Goal: Communication & Community: Answer question/provide support

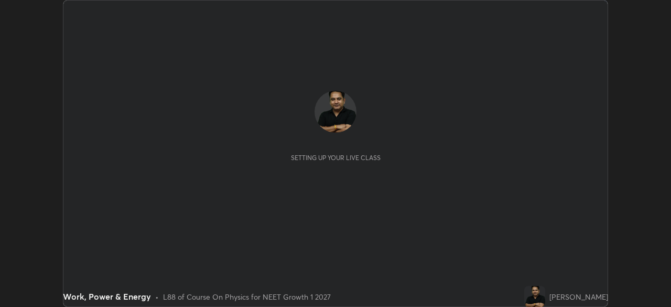
scroll to position [307, 671]
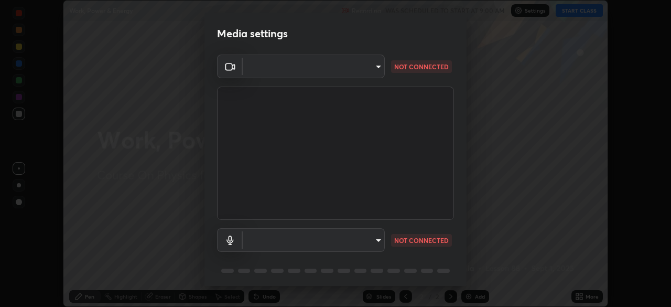
type input "1e49b53be58bf3658c32ba4c8e2538d2601885ca91182b01ba969948c87b8f29"
click at [367, 240] on body "Erase all Work, Power & Energy Recording WAS SCHEDULED TO START AT 9:00 AM Sett…" at bounding box center [335, 153] width 671 height 307
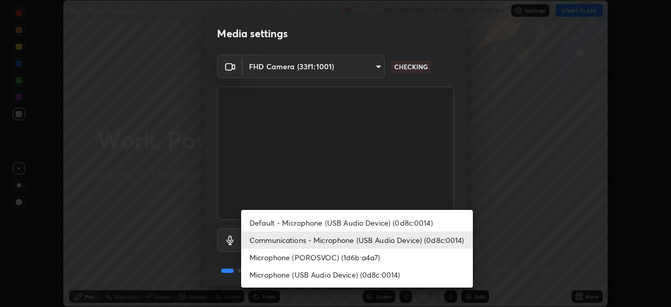
click at [362, 276] on li "Microphone (USB Audio Device) (0d8c:0014)" at bounding box center [357, 274] width 232 height 17
type input "c479ae5917e81ca6c629835639d3c14d73be07d1eae9ad26bfc29371bbaeb756"
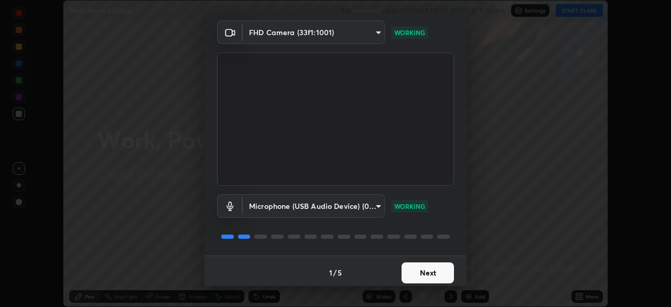
scroll to position [37, 0]
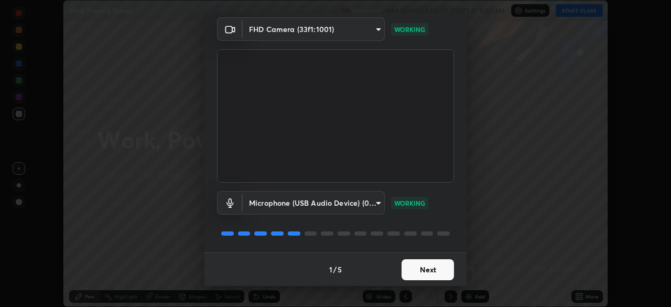
click at [427, 268] on button "Next" at bounding box center [428, 269] width 52 height 21
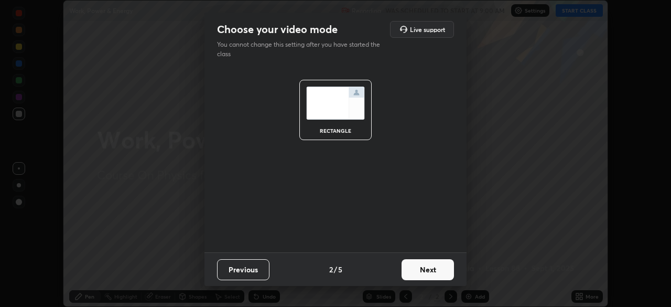
scroll to position [0, 0]
click at [431, 268] on button "Next" at bounding box center [428, 269] width 52 height 21
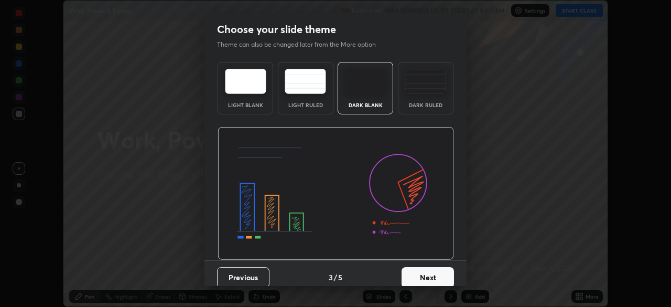
click at [432, 276] on button "Next" at bounding box center [428, 277] width 52 height 21
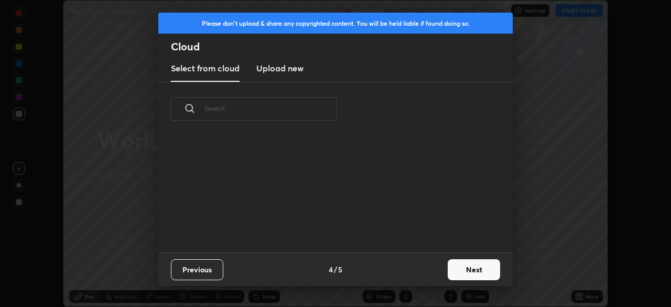
scroll to position [116, 337]
click at [288, 70] on h3 "Upload new" at bounding box center [279, 68] width 47 height 13
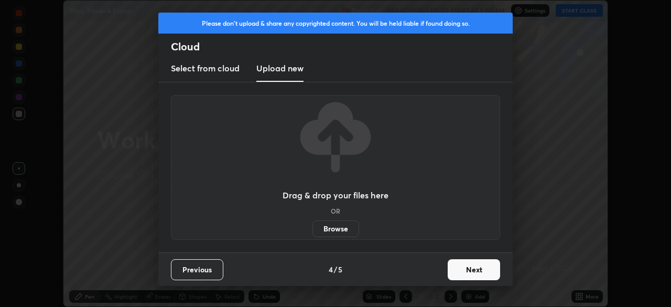
click at [340, 227] on label "Browse" at bounding box center [336, 228] width 47 height 17
click at [313, 227] on input "Browse" at bounding box center [313, 228] width 0 height 17
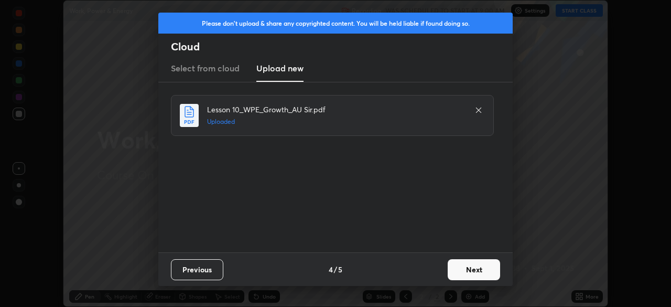
click at [469, 266] on button "Next" at bounding box center [474, 269] width 52 height 21
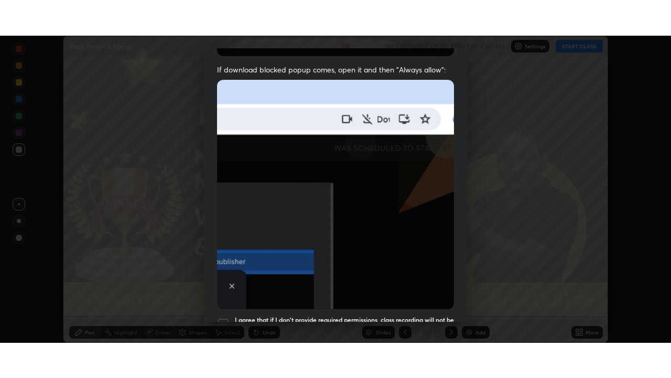
scroll to position [251, 0]
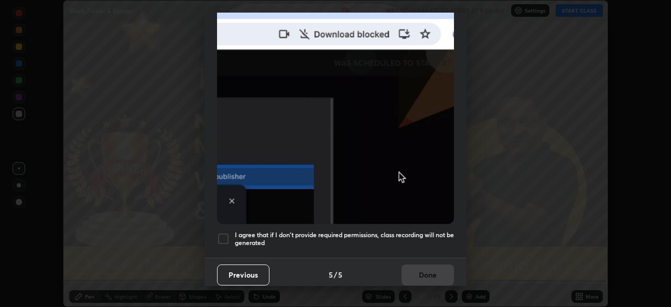
click at [224, 234] on div at bounding box center [223, 238] width 13 height 13
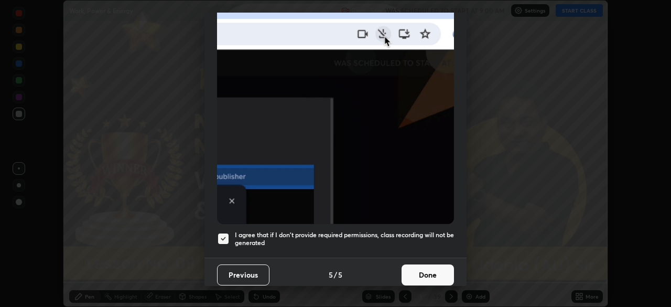
click at [425, 268] on button "Done" at bounding box center [428, 274] width 52 height 21
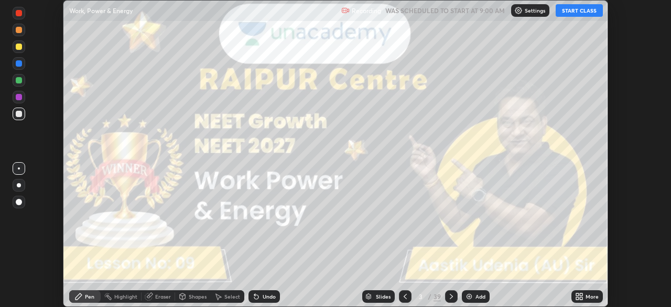
click at [577, 295] on icon at bounding box center [577, 294] width 3 height 3
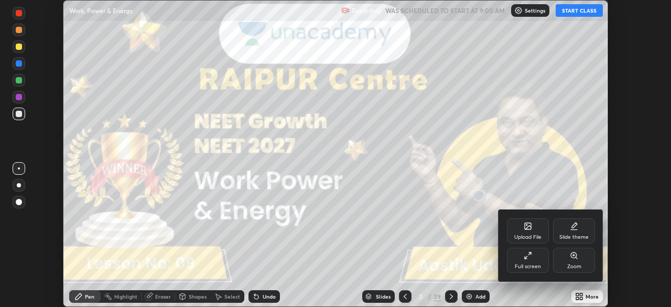
click at [530, 260] on div "Full screen" at bounding box center [528, 260] width 42 height 25
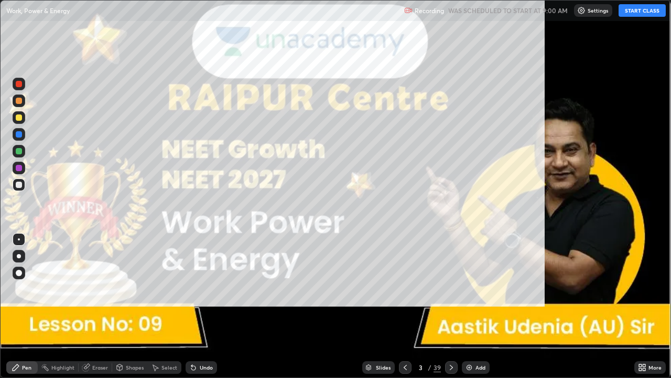
scroll to position [378, 671]
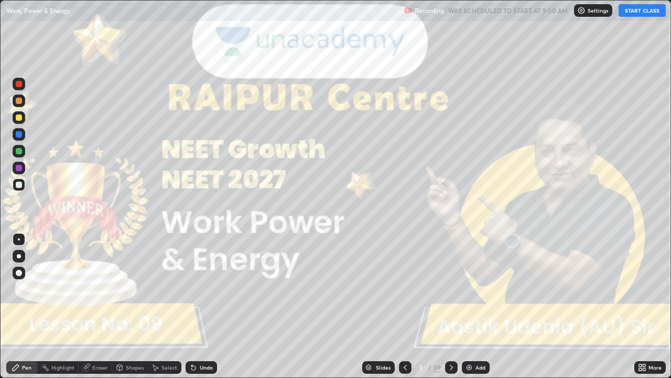
click at [634, 13] on button "START CLASS" at bounding box center [642, 10] width 47 height 13
click at [20, 256] on div at bounding box center [19, 256] width 4 height 4
click at [450, 306] on icon at bounding box center [451, 367] width 8 height 8
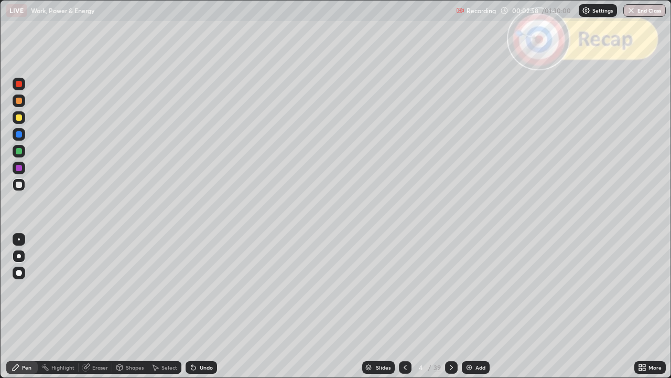
click at [380, 306] on div "Slides" at bounding box center [383, 367] width 15 height 5
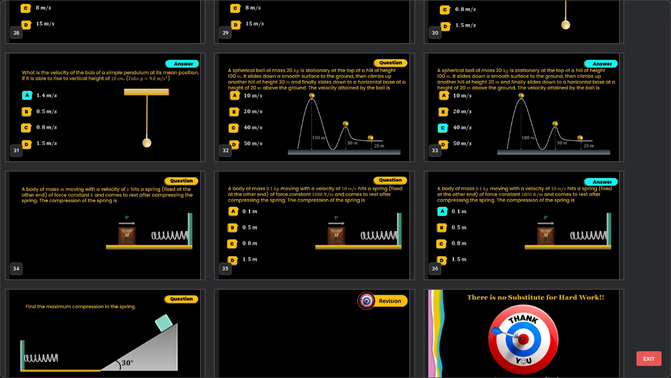
scroll to position [1155, 0]
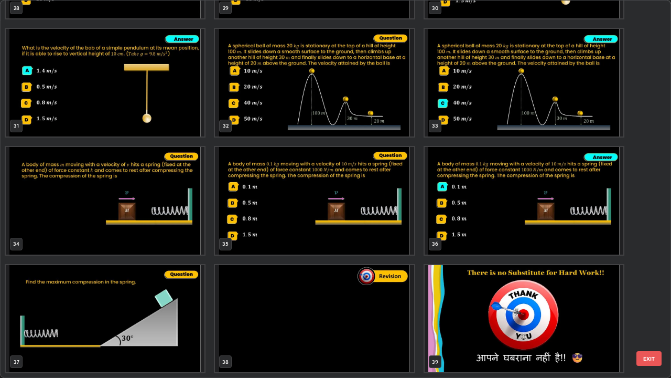
click at [650, 306] on button "EXIT" at bounding box center [649, 358] width 25 height 15
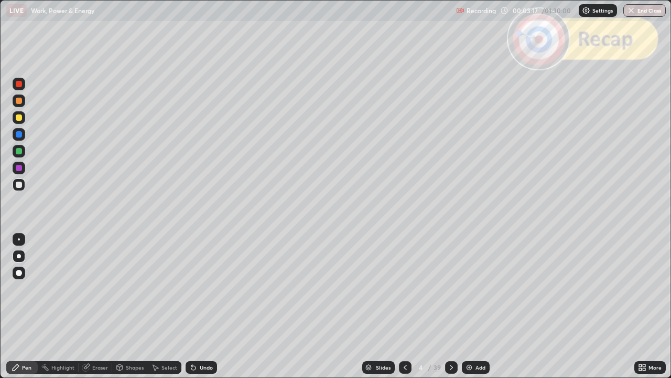
click at [451, 306] on icon at bounding box center [451, 367] width 8 height 8
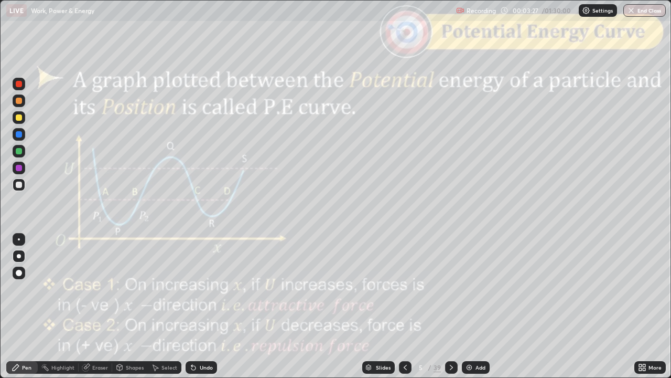
click at [404, 306] on icon at bounding box center [405, 367] width 8 height 8
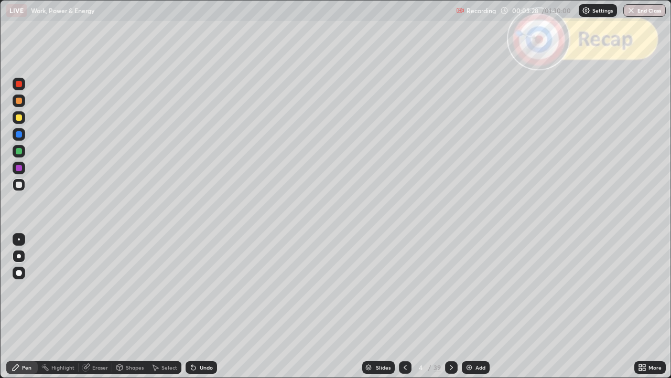
click at [22, 187] on div at bounding box center [19, 184] width 13 height 13
click at [204, 306] on div "Undo" at bounding box center [206, 367] width 13 height 5
click at [450, 306] on icon at bounding box center [451, 367] width 8 height 8
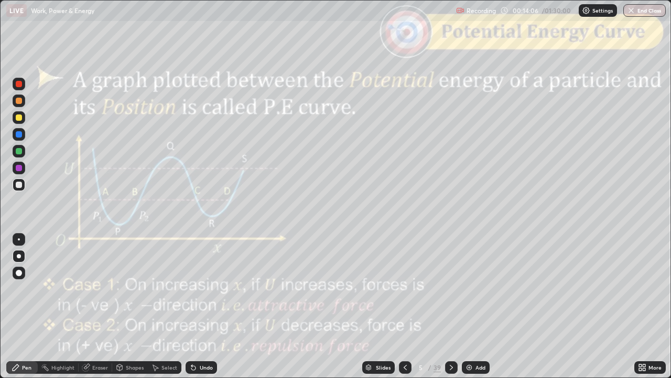
click at [403, 306] on icon at bounding box center [405, 367] width 8 height 8
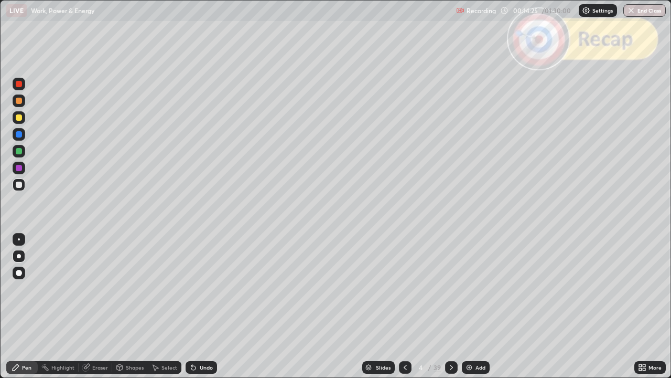
click at [449, 306] on icon at bounding box center [451, 367] width 8 height 8
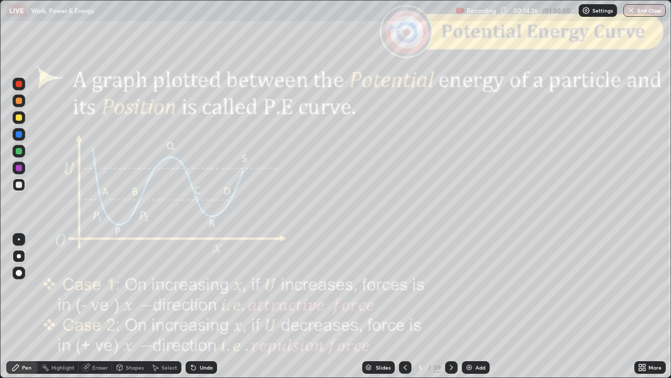
click at [377, 306] on div "Slides" at bounding box center [383, 367] width 15 height 5
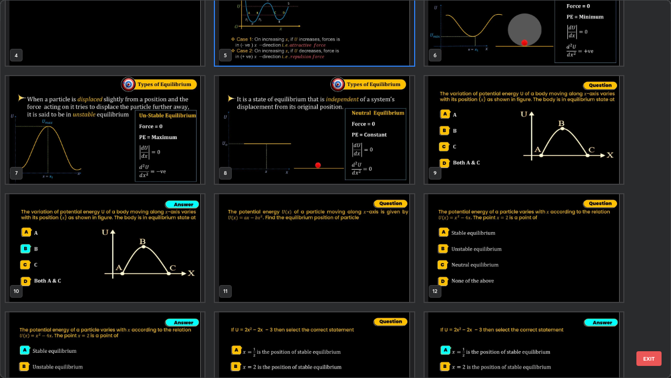
scroll to position [172, 0]
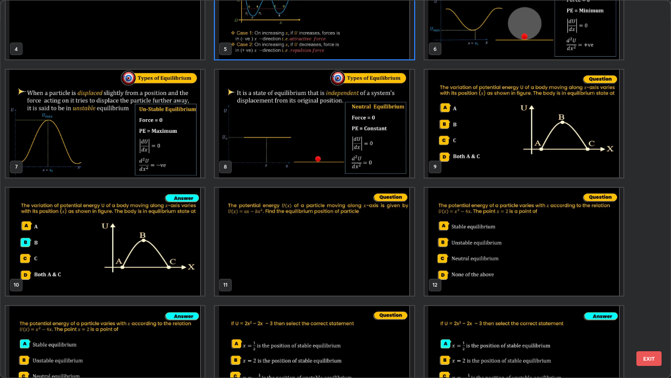
click at [653, 306] on button "EXIT" at bounding box center [649, 358] width 25 height 15
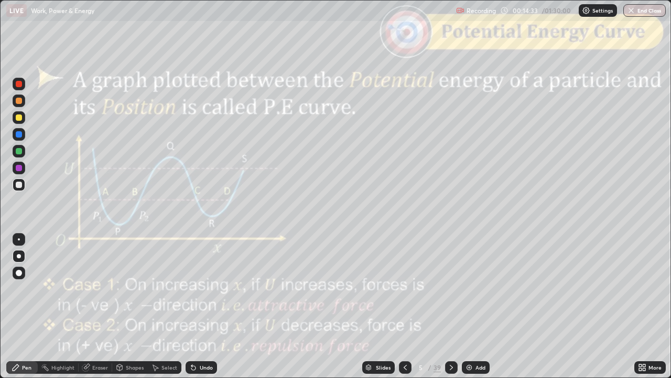
click at [452, 306] on icon at bounding box center [451, 367] width 8 height 8
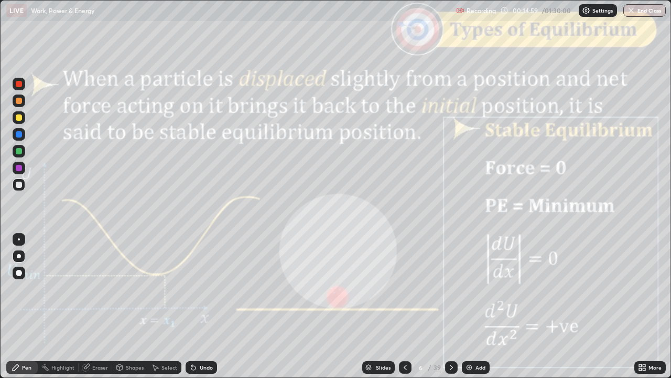
click at [445, 306] on div at bounding box center [451, 367] width 13 height 13
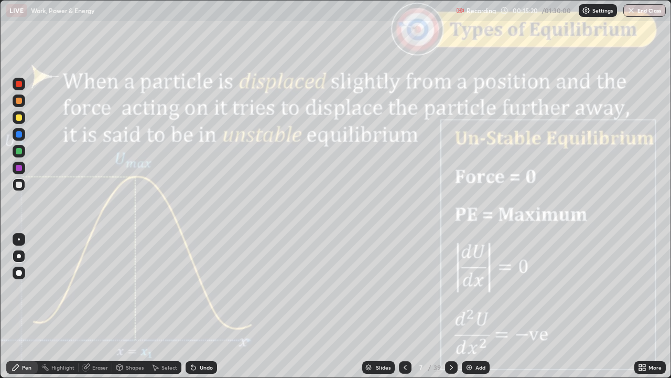
click at [450, 306] on icon at bounding box center [451, 367] width 8 height 8
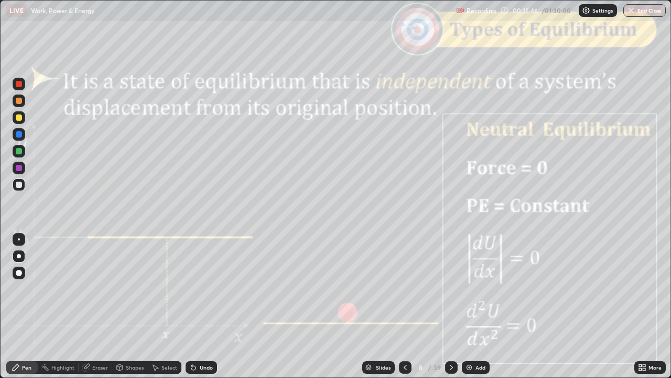
click at [451, 306] on icon at bounding box center [451, 367] width 3 height 5
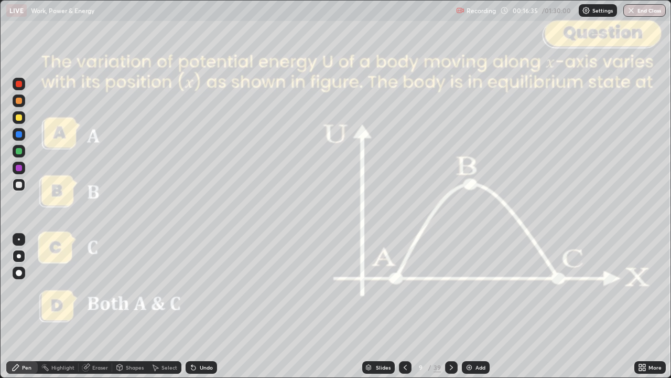
click at [449, 306] on icon at bounding box center [451, 367] width 8 height 8
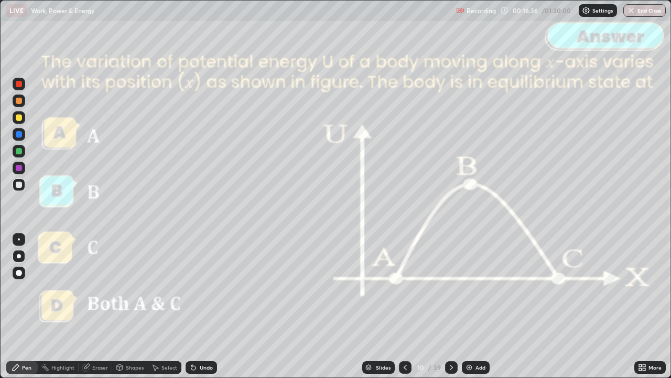
click at [450, 306] on icon at bounding box center [451, 367] width 8 height 8
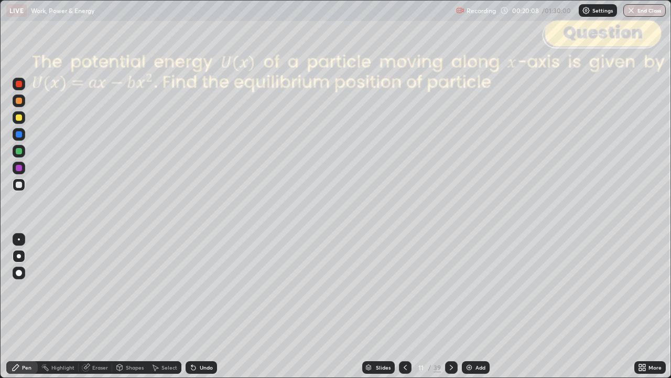
click at [132, 306] on div "Shapes" at bounding box center [130, 367] width 36 height 13
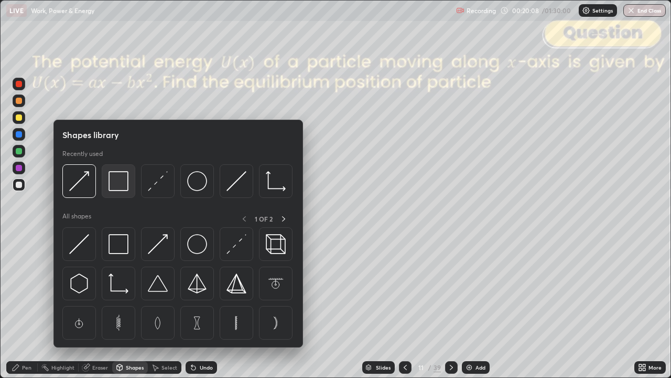
click at [121, 182] on img at bounding box center [119, 181] width 20 height 20
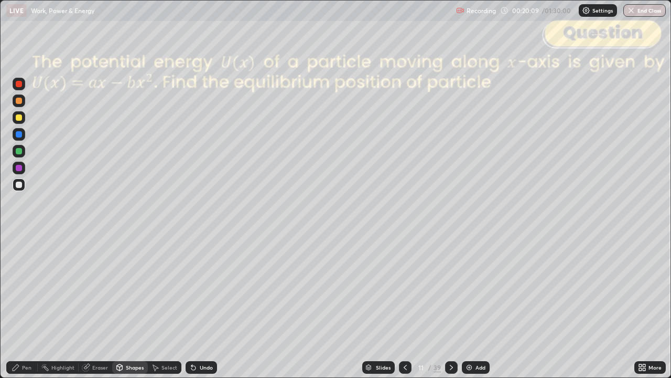
click at [18, 88] on div at bounding box center [19, 84] width 13 height 13
click at [25, 306] on div "Pen" at bounding box center [21, 367] width 31 height 13
click at [20, 187] on div at bounding box center [19, 184] width 6 height 6
click at [203, 306] on div "Undo" at bounding box center [206, 367] width 13 height 5
click at [450, 306] on icon at bounding box center [451, 367] width 8 height 8
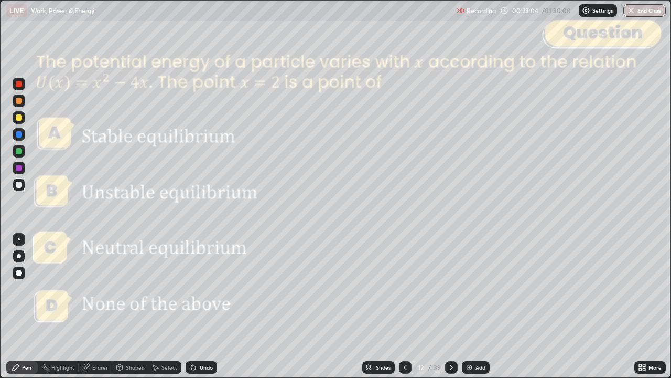
click at [204, 306] on div "Undo" at bounding box center [206, 367] width 13 height 5
click at [133, 306] on div "Shapes" at bounding box center [130, 367] width 36 height 13
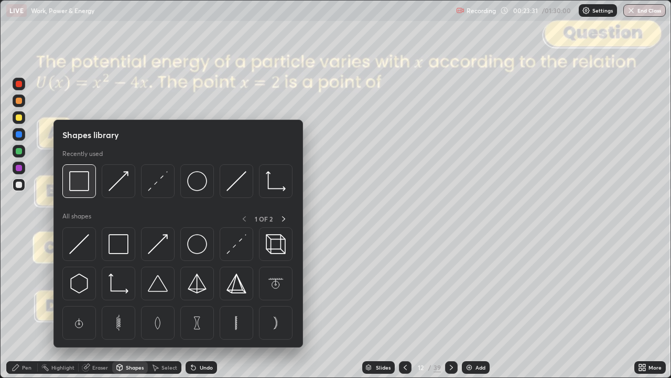
click at [81, 184] on img at bounding box center [79, 181] width 20 height 20
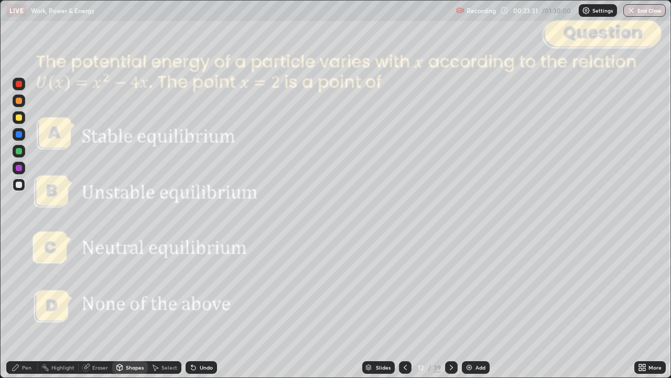
click at [20, 85] on div at bounding box center [19, 84] width 6 height 6
click at [29, 306] on div "Pen" at bounding box center [26, 367] width 9 height 5
click at [17, 101] on div at bounding box center [19, 101] width 6 height 6
click at [22, 85] on div at bounding box center [19, 84] width 6 height 6
click at [449, 306] on icon at bounding box center [451, 367] width 8 height 8
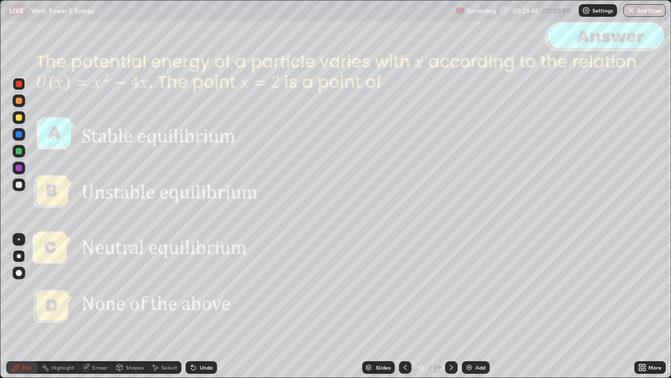
click at [450, 306] on icon at bounding box center [451, 367] width 8 height 8
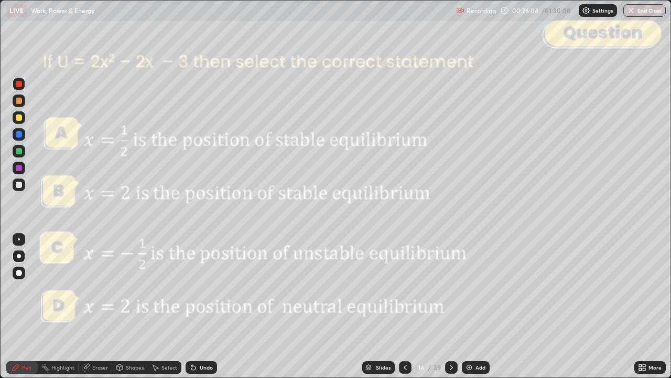
click at [21, 186] on div at bounding box center [19, 184] width 6 height 6
click at [133, 306] on div "Shapes" at bounding box center [135, 367] width 18 height 5
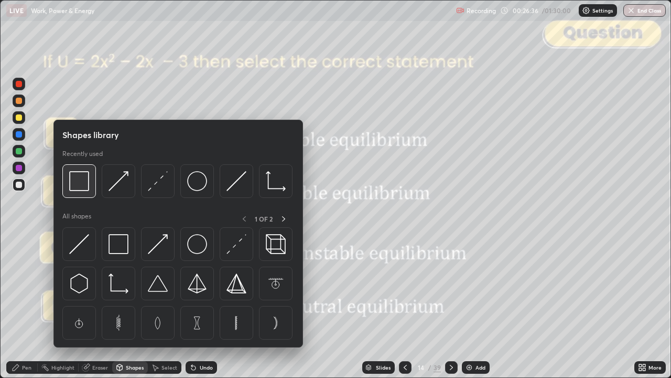
click at [84, 180] on img at bounding box center [79, 181] width 20 height 20
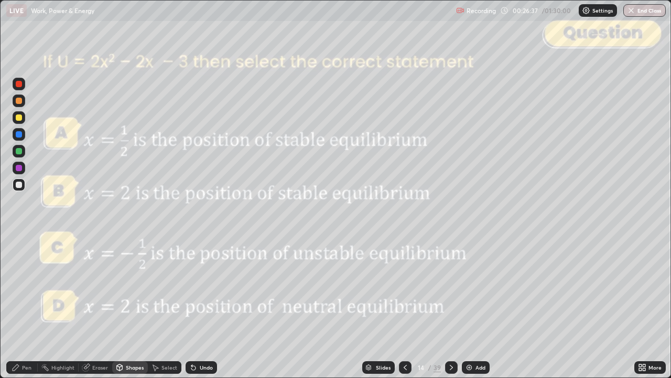
click at [20, 87] on div at bounding box center [19, 84] width 6 height 6
click at [25, 306] on div "Pen" at bounding box center [21, 367] width 31 height 13
click at [16, 98] on div at bounding box center [19, 101] width 6 height 6
click at [204, 306] on div "Undo" at bounding box center [206, 367] width 13 height 5
click at [450, 306] on icon at bounding box center [451, 367] width 8 height 8
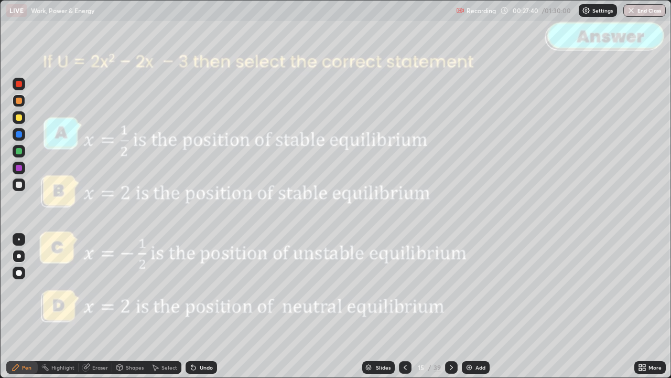
click at [450, 306] on icon at bounding box center [451, 367] width 8 height 8
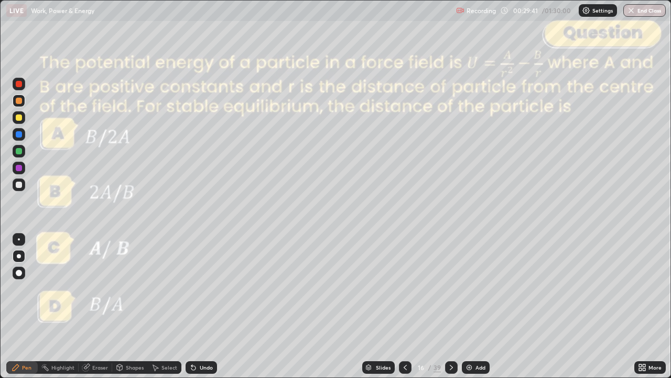
click at [21, 187] on div at bounding box center [19, 184] width 6 height 6
click at [19, 101] on div at bounding box center [19, 101] width 6 height 6
click at [19, 187] on div at bounding box center [19, 184] width 6 height 6
click at [192, 306] on icon at bounding box center [193, 368] width 4 height 4
click at [195, 306] on div "Undo" at bounding box center [201, 367] width 31 height 13
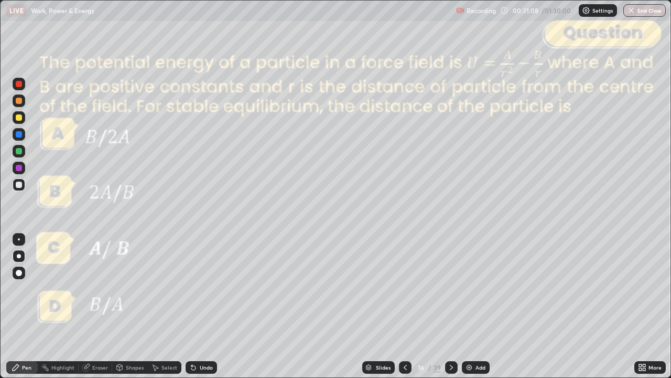
click at [206, 306] on div "Undo" at bounding box center [206, 367] width 13 height 5
click at [129, 306] on div "Shapes" at bounding box center [135, 367] width 18 height 5
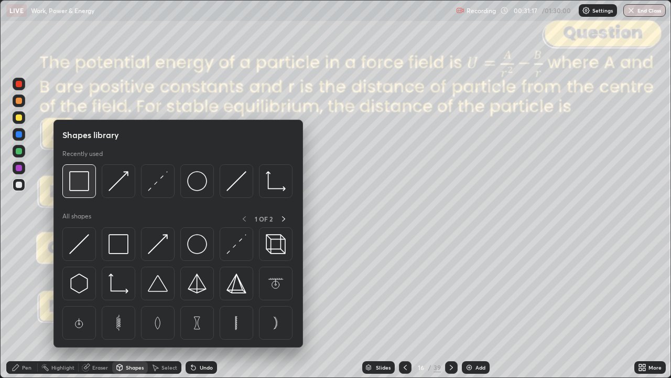
click at [82, 187] on img at bounding box center [79, 181] width 20 height 20
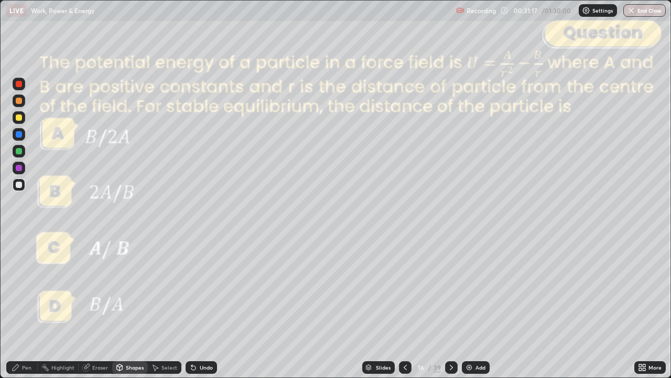
click at [20, 85] on div at bounding box center [19, 84] width 6 height 6
click at [20, 306] on div "Pen" at bounding box center [21, 367] width 31 height 13
click at [121, 306] on icon at bounding box center [120, 367] width 6 height 6
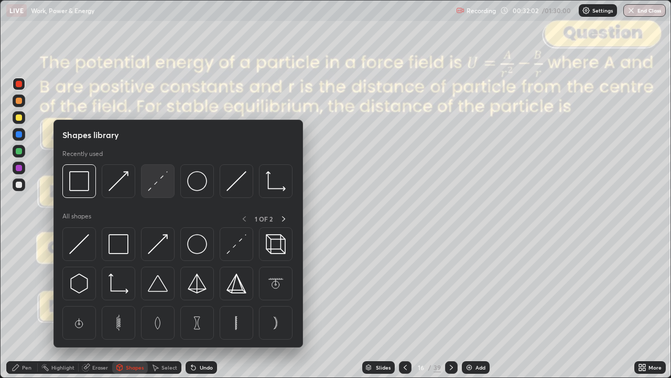
click at [160, 191] on img at bounding box center [158, 181] width 20 height 20
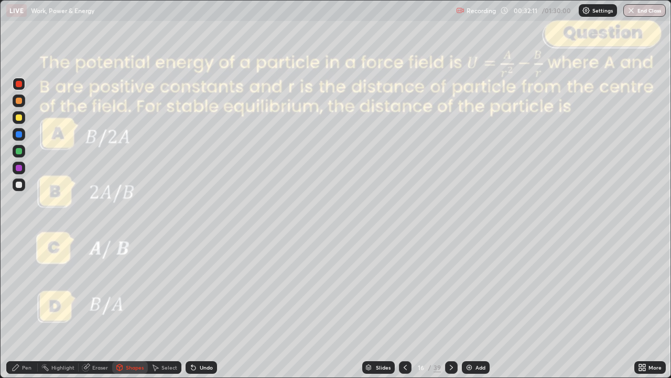
click at [18, 100] on div at bounding box center [19, 101] width 6 height 6
click at [20, 306] on div "Pen" at bounding box center [21, 367] width 31 height 13
click at [450, 306] on icon at bounding box center [451, 367] width 8 height 8
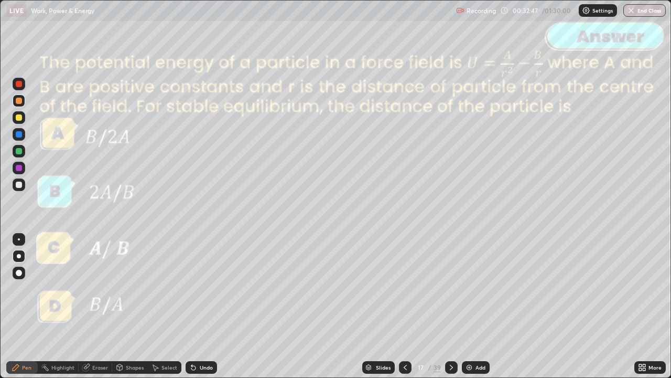
click at [450, 306] on icon at bounding box center [451, 367] width 8 height 8
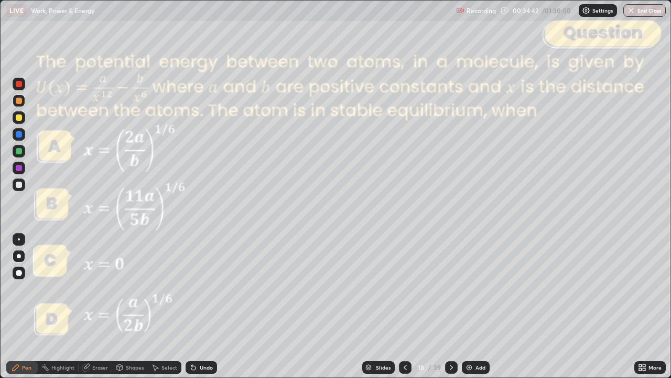
click at [24, 187] on div at bounding box center [19, 184] width 13 height 13
click at [17, 105] on div at bounding box center [19, 100] width 13 height 13
click at [202, 306] on div "Undo" at bounding box center [201, 367] width 31 height 13
click at [131, 306] on div "Shapes" at bounding box center [135, 367] width 18 height 5
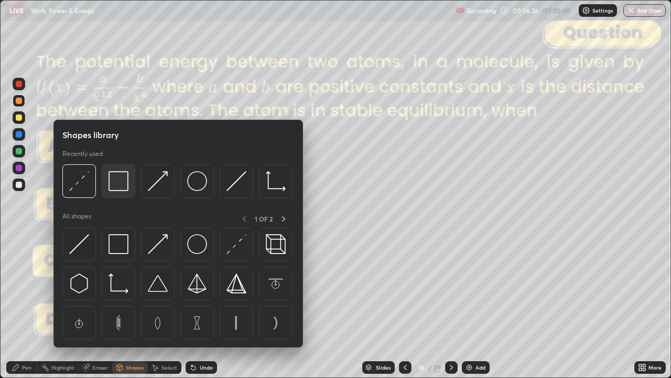
click at [120, 184] on img at bounding box center [119, 181] width 20 height 20
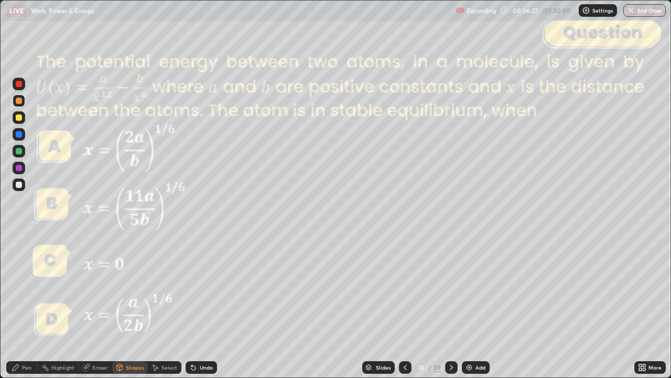
click at [21, 84] on div at bounding box center [19, 84] width 6 height 6
click at [30, 306] on div "Pen" at bounding box center [26, 367] width 9 height 5
click at [204, 306] on div "Undo" at bounding box center [206, 367] width 13 height 5
click at [98, 306] on div "Eraser" at bounding box center [100, 367] width 16 height 5
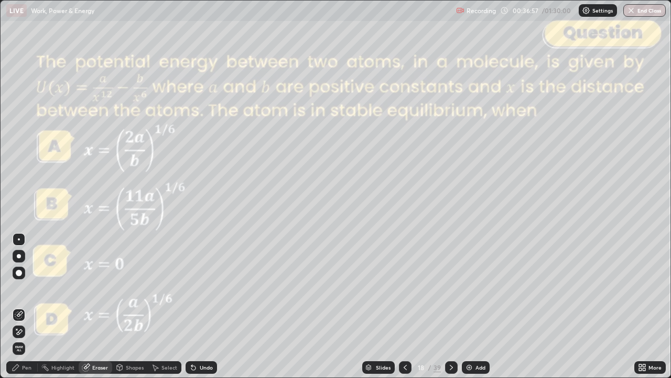
click at [404, 306] on icon at bounding box center [405, 367] width 8 height 8
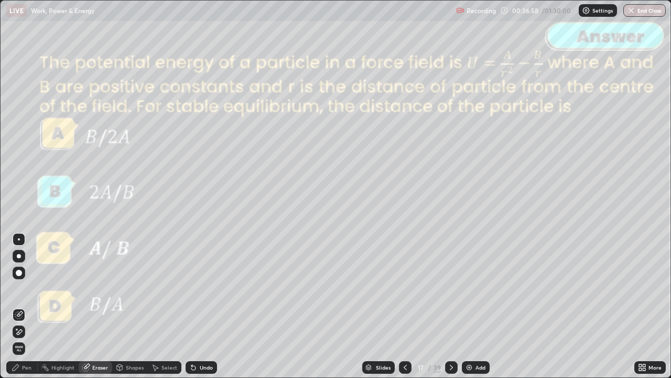
click at [406, 306] on div at bounding box center [405, 367] width 13 height 13
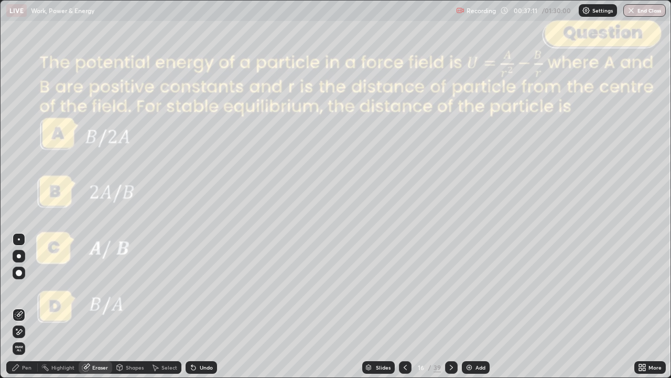
click at [27, 306] on div "Pen" at bounding box center [26, 367] width 9 height 5
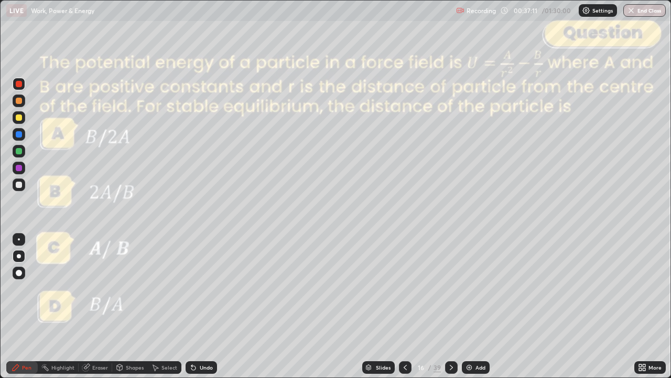
click at [20, 185] on div at bounding box center [19, 184] width 6 height 6
click at [95, 306] on div "Eraser" at bounding box center [100, 367] width 16 height 5
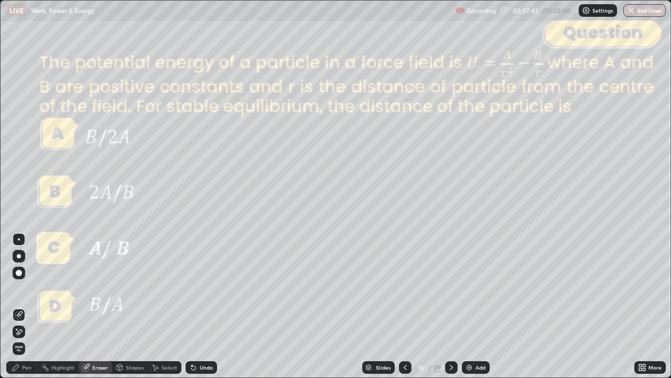
click at [26, 306] on div "Pen" at bounding box center [26, 367] width 9 height 5
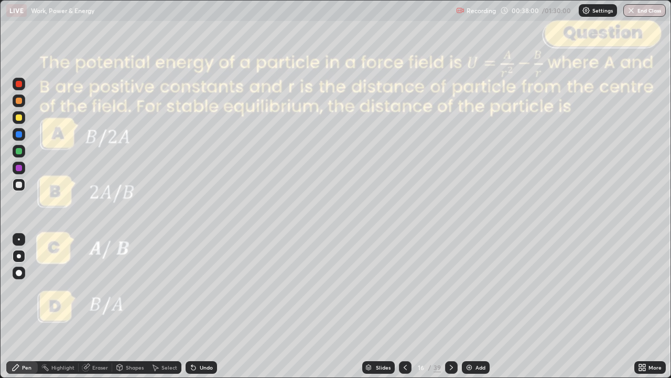
click at [447, 306] on icon at bounding box center [451, 367] width 8 height 8
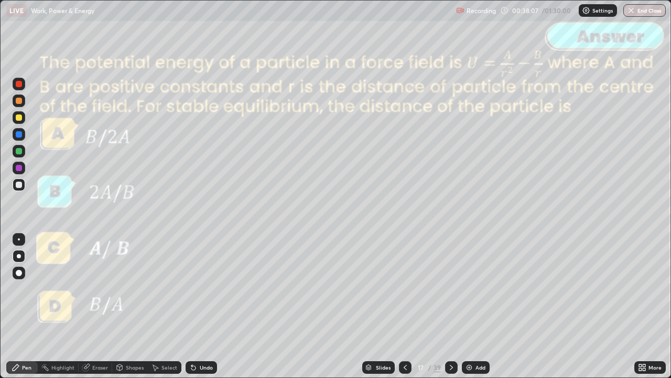
click at [447, 306] on icon at bounding box center [451, 367] width 8 height 8
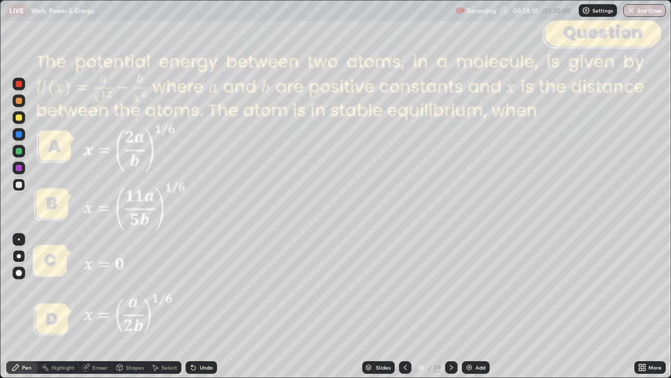
click at [98, 306] on div "Eraser" at bounding box center [100, 367] width 16 height 5
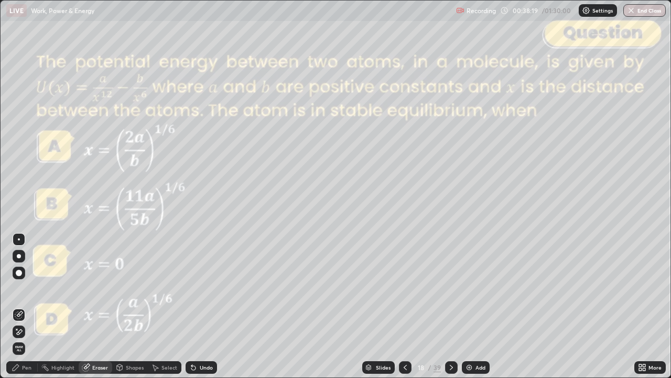
click at [29, 306] on div "Pen" at bounding box center [26, 367] width 9 height 5
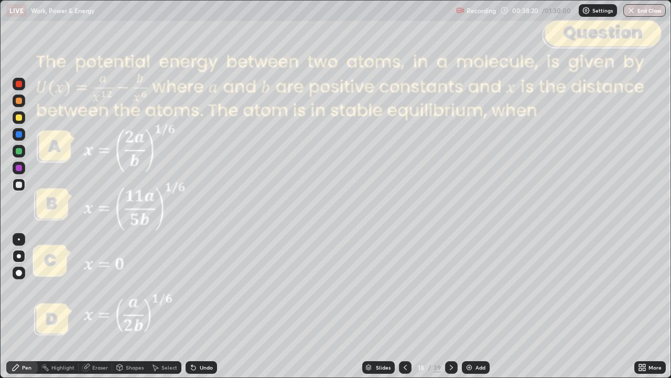
click at [20, 105] on div at bounding box center [19, 100] width 13 height 13
click at [19, 185] on div at bounding box center [19, 184] width 6 height 6
click at [18, 85] on div at bounding box center [19, 84] width 6 height 6
click at [447, 306] on icon at bounding box center [451, 367] width 8 height 8
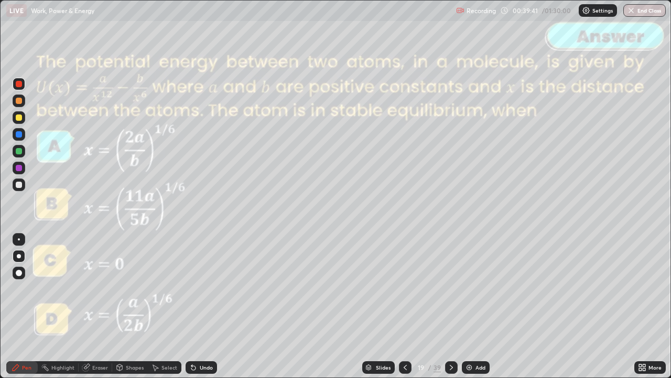
click at [449, 306] on icon at bounding box center [451, 367] width 8 height 8
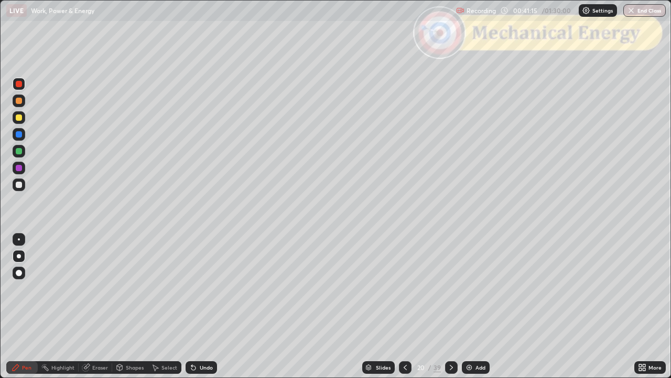
click at [405, 306] on icon at bounding box center [405, 367] width 8 height 8
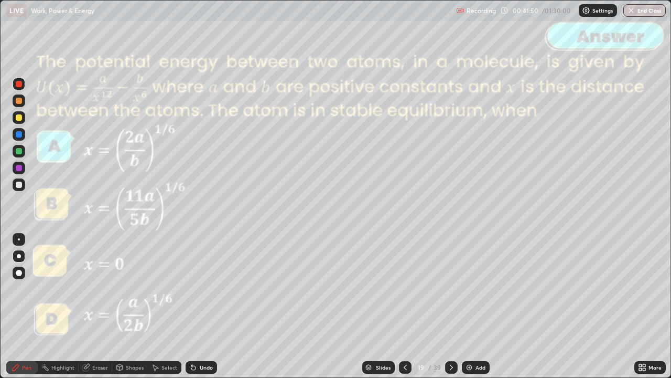
click at [18, 116] on div at bounding box center [19, 117] width 6 height 6
click at [205, 306] on div "Undo" at bounding box center [206, 367] width 13 height 5
click at [18, 186] on div at bounding box center [19, 184] width 6 height 6
click at [20, 101] on div at bounding box center [19, 101] width 6 height 6
click at [206, 306] on div "Undo" at bounding box center [206, 367] width 13 height 5
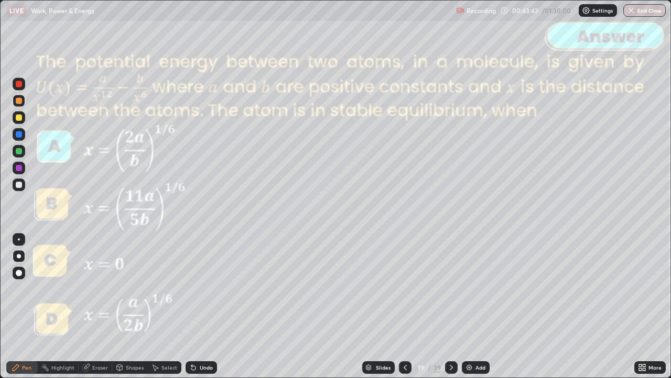
click at [21, 86] on div at bounding box center [19, 84] width 6 height 6
click at [19, 102] on div at bounding box center [19, 101] width 6 height 6
click at [476, 306] on div "Add" at bounding box center [481, 367] width 10 height 5
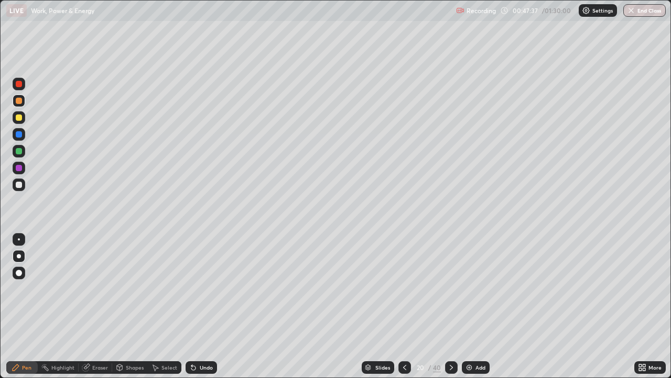
click at [21, 186] on div at bounding box center [19, 184] width 6 height 6
click at [16, 102] on div at bounding box center [19, 101] width 6 height 6
click at [133, 306] on div "Shapes" at bounding box center [135, 367] width 18 height 5
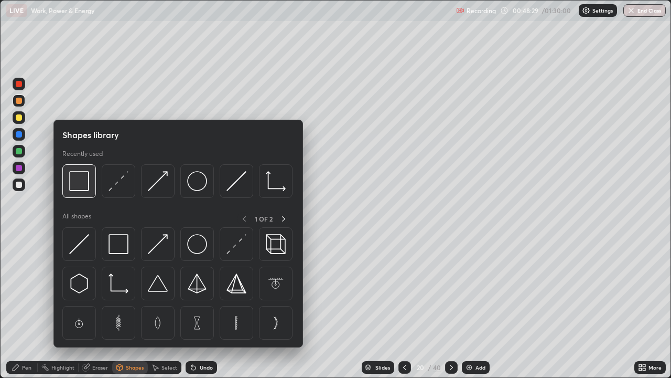
click at [83, 183] on img at bounding box center [79, 181] width 20 height 20
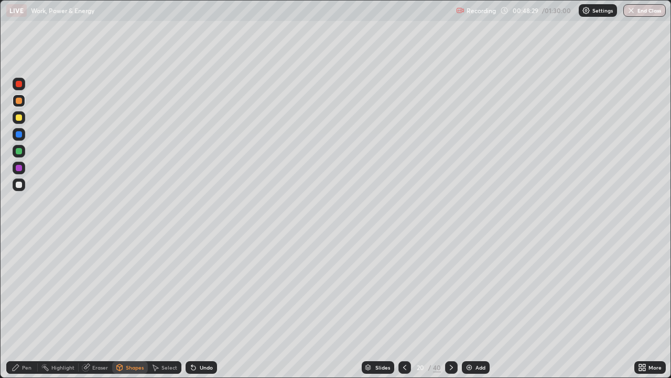
click at [20, 85] on div at bounding box center [19, 84] width 6 height 6
click at [451, 306] on icon at bounding box center [451, 367] width 8 height 8
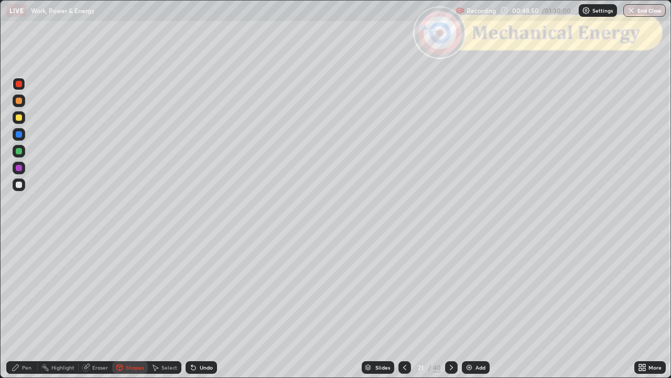
click at [23, 186] on div at bounding box center [19, 184] width 13 height 13
click at [29, 306] on div "Pen" at bounding box center [26, 367] width 9 height 5
click at [210, 306] on div "Undo" at bounding box center [206, 367] width 13 height 5
click at [130, 306] on div "Shapes" at bounding box center [135, 367] width 18 height 5
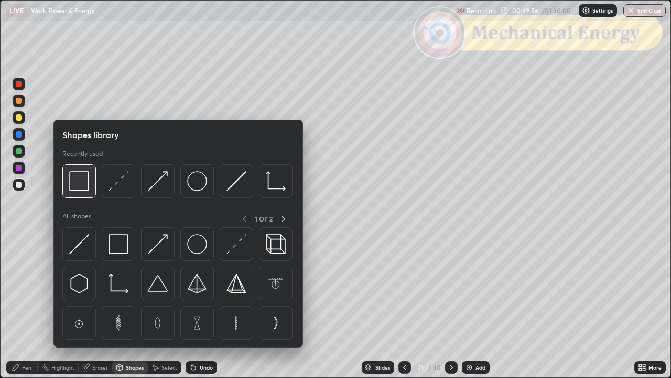
click at [82, 187] on img at bounding box center [79, 181] width 20 height 20
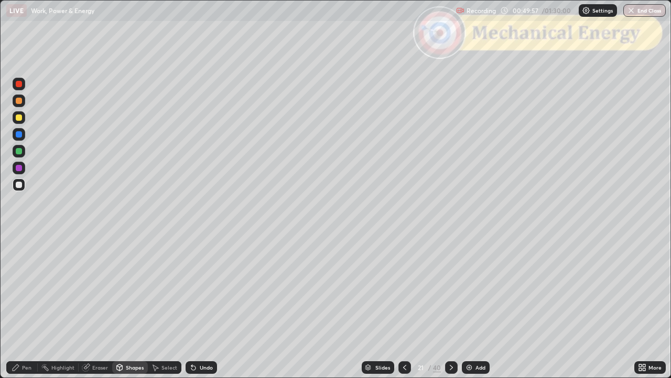
click at [19, 84] on div at bounding box center [19, 84] width 6 height 6
click at [450, 306] on icon at bounding box center [451, 367] width 8 height 8
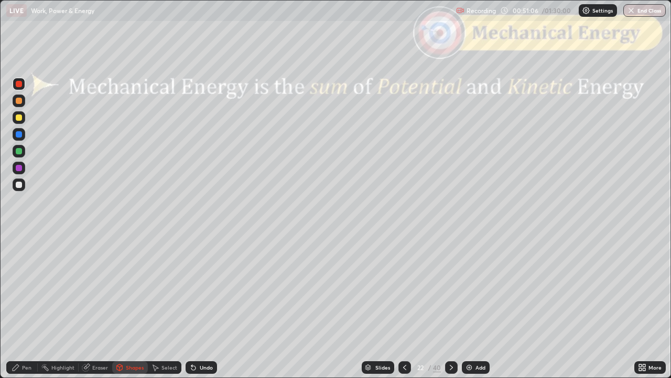
click at [22, 187] on div at bounding box center [19, 184] width 13 height 13
click at [24, 306] on div "Pen" at bounding box center [26, 367] width 9 height 5
click at [129, 306] on div "Shapes" at bounding box center [135, 367] width 18 height 5
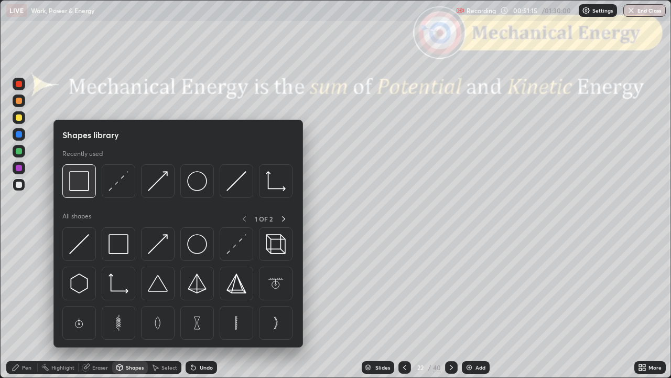
click at [83, 185] on img at bounding box center [79, 181] width 20 height 20
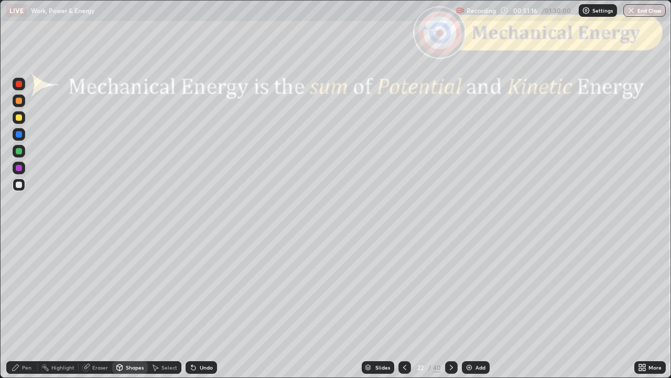
click at [19, 85] on div at bounding box center [19, 84] width 6 height 6
click at [452, 306] on icon at bounding box center [451, 367] width 8 height 8
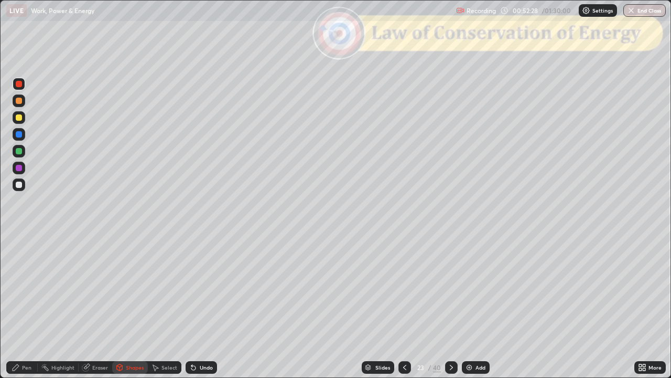
click at [27, 306] on div "Pen" at bounding box center [26, 367] width 9 height 5
click at [451, 306] on icon at bounding box center [451, 367] width 8 height 8
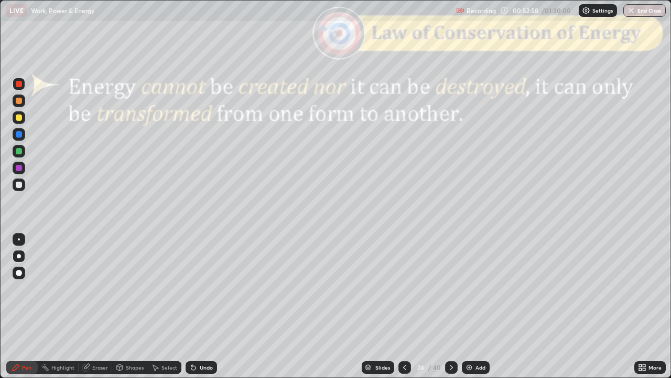
click at [19, 185] on div at bounding box center [19, 184] width 6 height 6
click at [208, 306] on div "Undo" at bounding box center [206, 367] width 13 height 5
click at [451, 306] on icon at bounding box center [451, 367] width 3 height 5
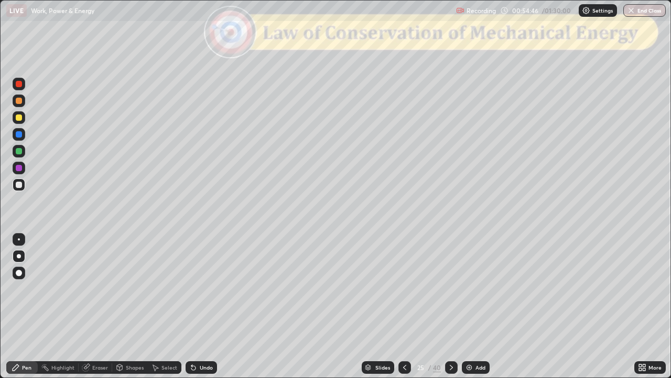
click at [404, 306] on icon at bounding box center [405, 367] width 8 height 8
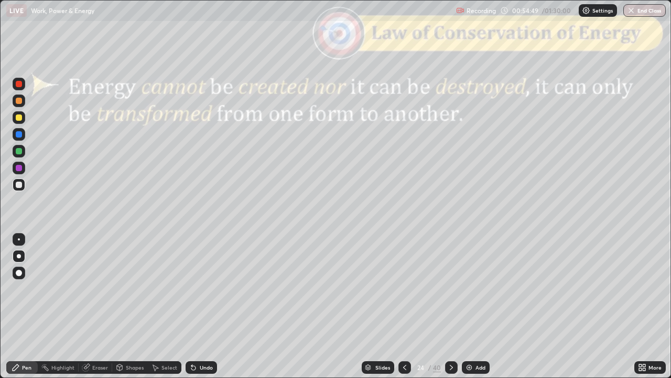
click at [447, 306] on icon at bounding box center [451, 367] width 8 height 8
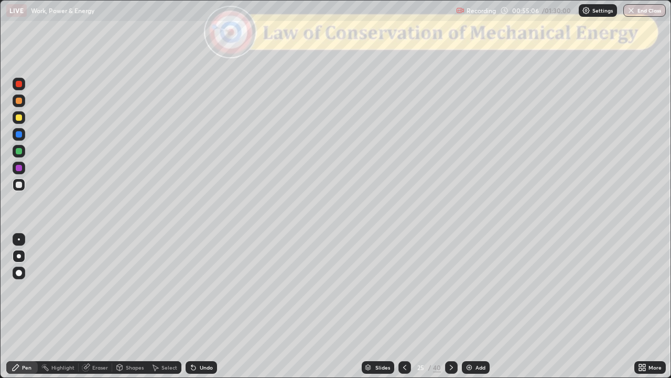
click at [200, 306] on div "Undo" at bounding box center [201, 367] width 31 height 13
click at [133, 306] on div "Shapes" at bounding box center [135, 367] width 18 height 5
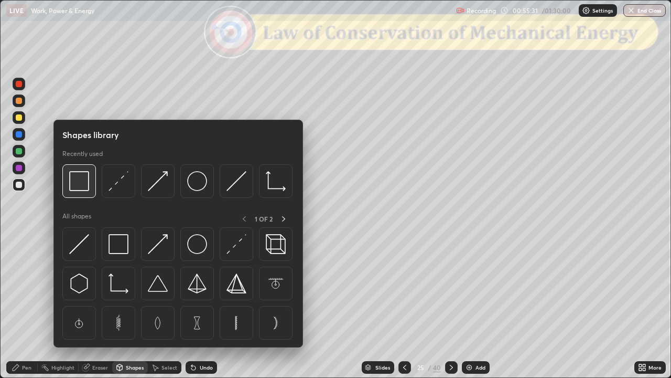
click at [81, 183] on img at bounding box center [79, 181] width 20 height 20
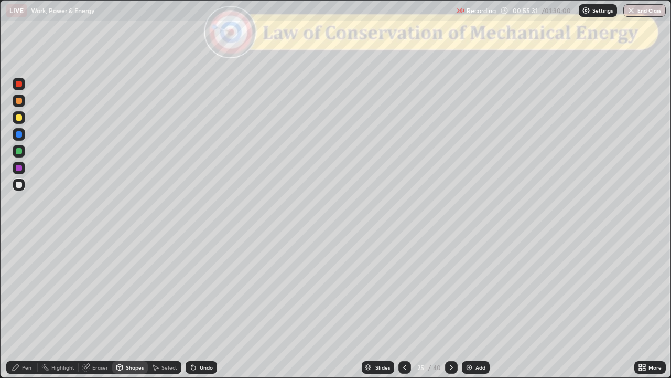
click at [19, 85] on div at bounding box center [19, 84] width 6 height 6
click at [18, 185] on div at bounding box center [19, 184] width 6 height 6
click at [211, 306] on div "Undo" at bounding box center [206, 367] width 13 height 5
click at [213, 306] on div "Undo" at bounding box center [201, 367] width 31 height 13
click at [20, 306] on div "Pen" at bounding box center [21, 367] width 31 height 13
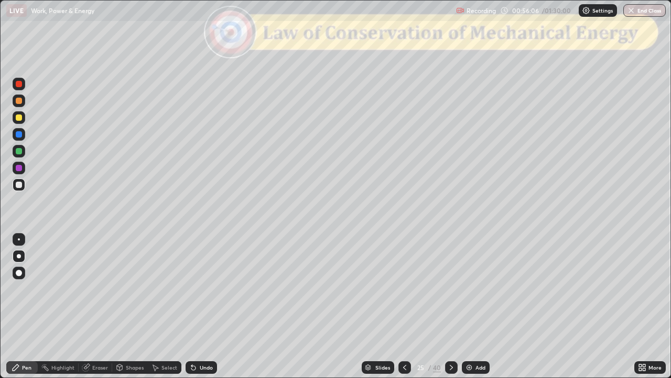
click at [200, 306] on div "Undo" at bounding box center [201, 367] width 31 height 13
click at [135, 306] on div "Shapes" at bounding box center [135, 367] width 18 height 5
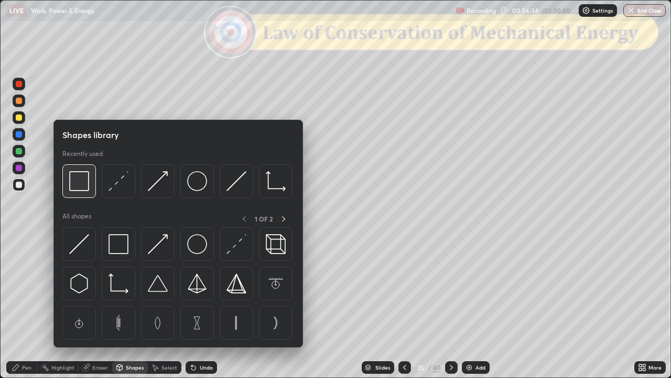
click at [83, 187] on img at bounding box center [79, 181] width 20 height 20
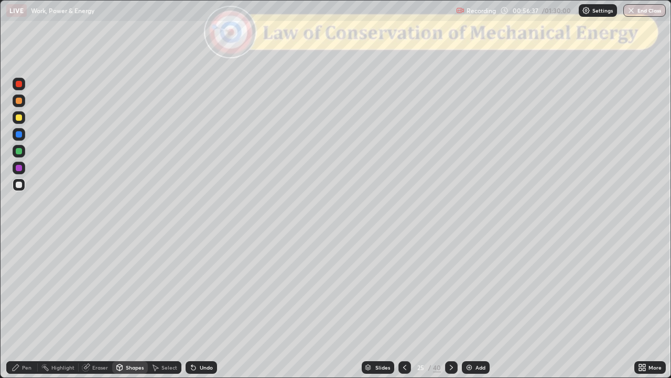
click at [211, 306] on div "Undo" at bounding box center [201, 367] width 31 height 13
click at [18, 85] on div at bounding box center [19, 84] width 6 height 6
click at [18, 103] on div at bounding box center [19, 101] width 6 height 6
click at [16, 306] on icon at bounding box center [16, 367] width 6 height 6
click at [134, 306] on div "Shapes" at bounding box center [130, 367] width 36 height 13
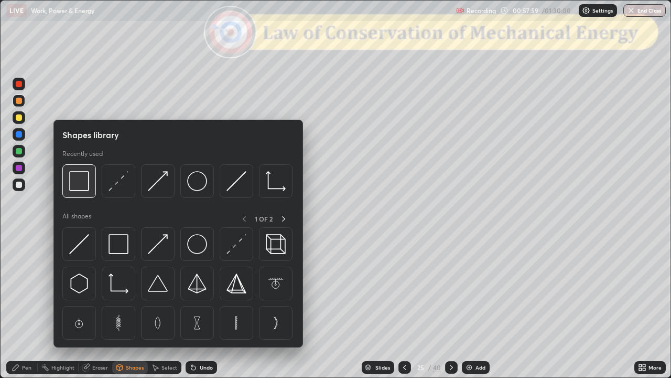
click at [81, 178] on img at bounding box center [79, 181] width 20 height 20
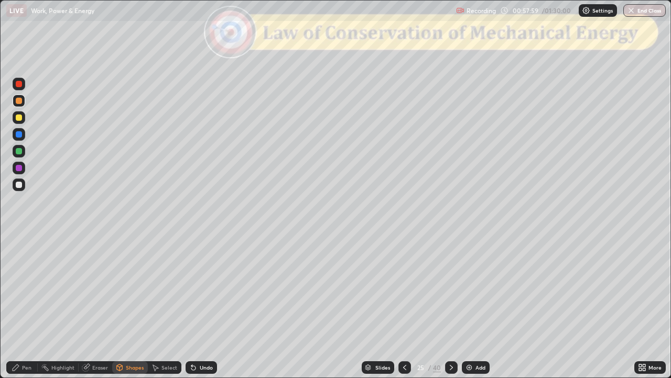
click at [19, 85] on div at bounding box center [19, 84] width 6 height 6
click at [18, 187] on div at bounding box center [19, 184] width 6 height 6
click at [21, 306] on div "Pen" at bounding box center [21, 367] width 31 height 13
click at [135, 306] on div "Shapes" at bounding box center [130, 367] width 36 height 13
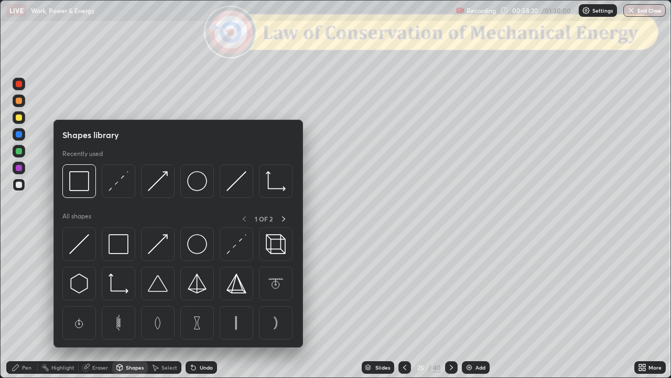
click at [17, 83] on div at bounding box center [19, 84] width 6 height 6
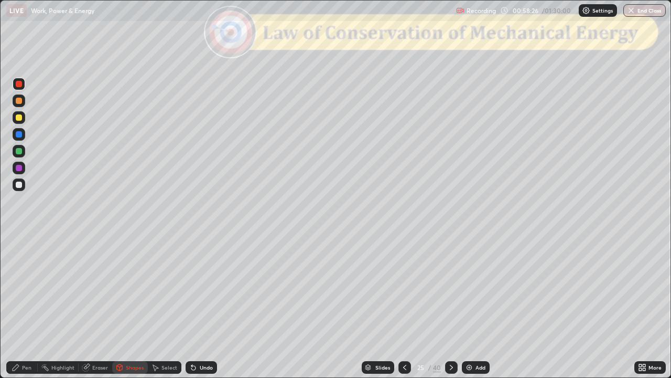
click at [22, 306] on div "Pen" at bounding box center [21, 367] width 31 height 13
click at [20, 119] on div at bounding box center [19, 117] width 6 height 6
click at [20, 152] on div at bounding box center [19, 151] width 6 height 6
click at [200, 306] on div "Undo" at bounding box center [206, 367] width 13 height 5
click at [201, 306] on div "Undo" at bounding box center [206, 367] width 13 height 5
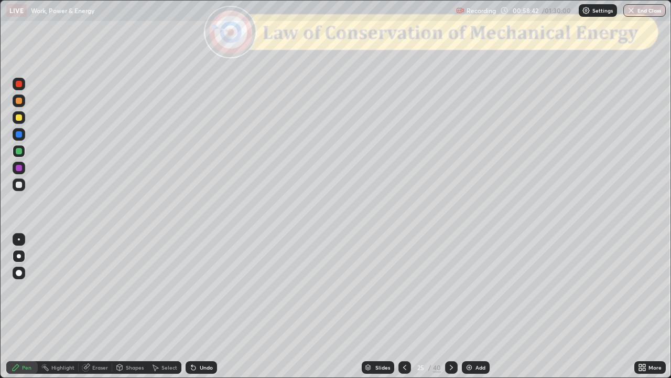
click at [202, 306] on div "Undo" at bounding box center [206, 367] width 13 height 5
click at [19, 186] on div at bounding box center [19, 184] width 6 height 6
click at [126, 306] on div "Shapes" at bounding box center [135, 367] width 18 height 5
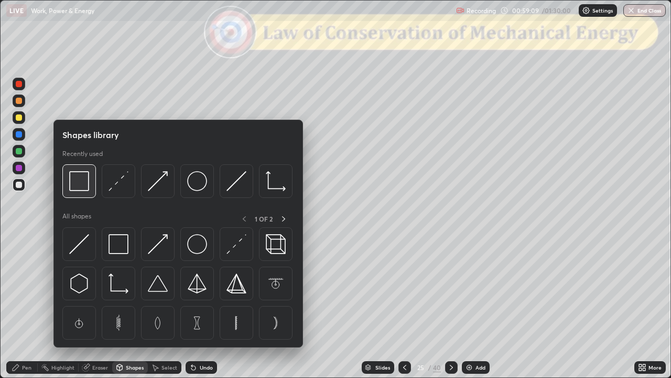
click at [83, 192] on div at bounding box center [79, 181] width 34 height 34
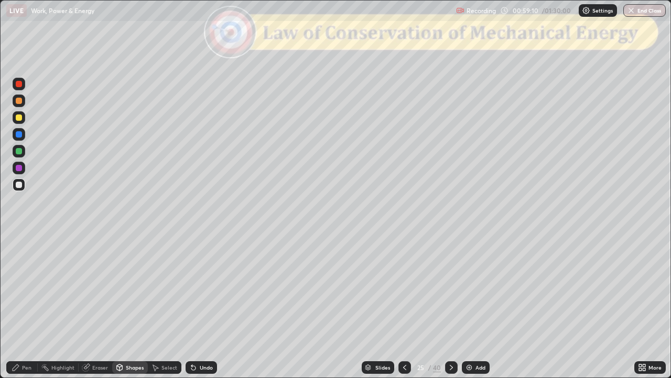
click at [19, 85] on div at bounding box center [19, 84] width 6 height 6
click at [23, 306] on div "Pen" at bounding box center [26, 367] width 9 height 5
click at [446, 306] on div at bounding box center [451, 367] width 13 height 13
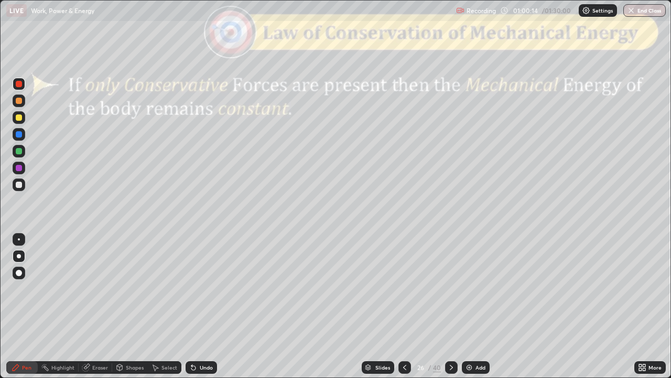
click at [376, 306] on div "Slides" at bounding box center [378, 367] width 33 height 13
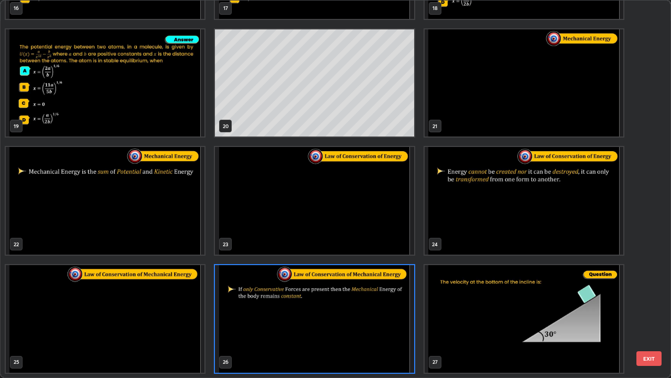
scroll to position [373, 665]
click at [652, 306] on button "EXIT" at bounding box center [649, 358] width 25 height 15
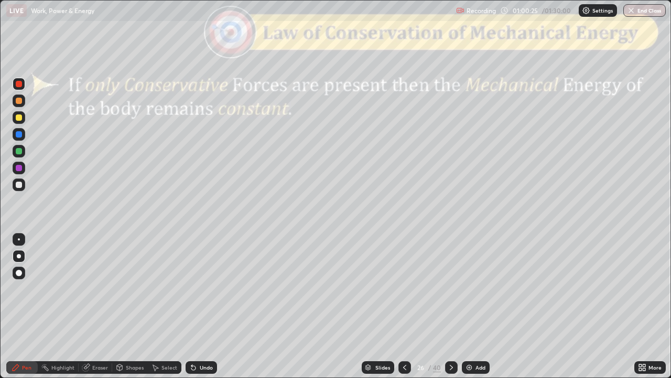
click at [19, 101] on div at bounding box center [19, 101] width 6 height 6
click at [201, 306] on div "Undo" at bounding box center [206, 367] width 13 height 5
click at [198, 306] on div "Undo" at bounding box center [201, 367] width 31 height 13
click at [130, 306] on div "Shapes" at bounding box center [135, 367] width 18 height 5
click at [19, 84] on div at bounding box center [19, 84] width 6 height 6
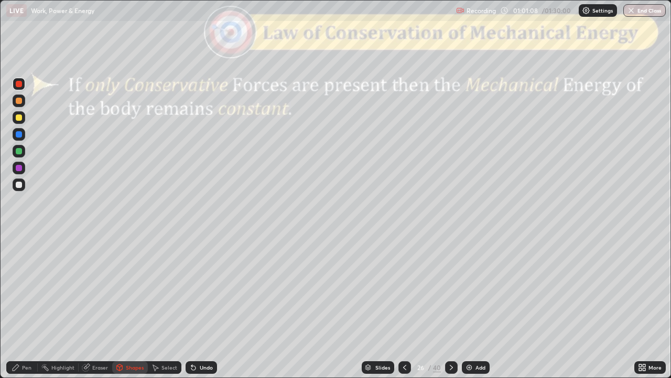
click at [16, 184] on div at bounding box center [19, 184] width 6 height 6
click at [25, 306] on div "Pen" at bounding box center [26, 367] width 9 height 5
click at [18, 153] on div at bounding box center [19, 151] width 6 height 6
click at [23, 186] on div at bounding box center [19, 184] width 13 height 13
click at [20, 120] on div at bounding box center [19, 117] width 6 height 6
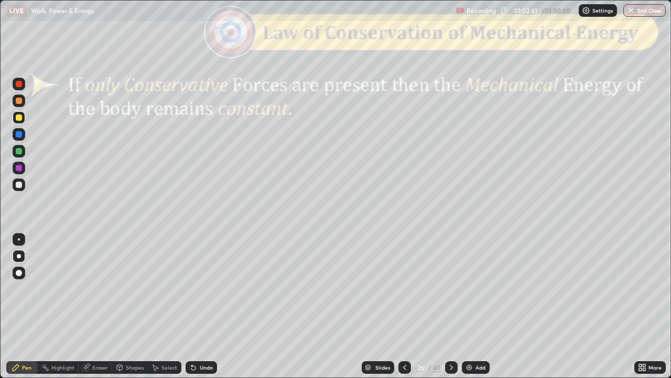
click at [134, 306] on div "Shapes" at bounding box center [135, 367] width 18 height 5
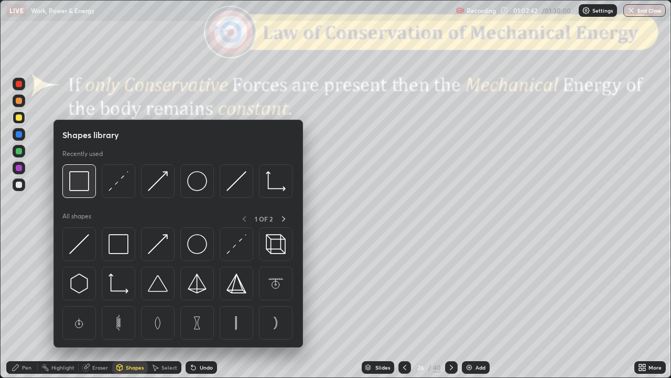
click at [87, 187] on img at bounding box center [79, 181] width 20 height 20
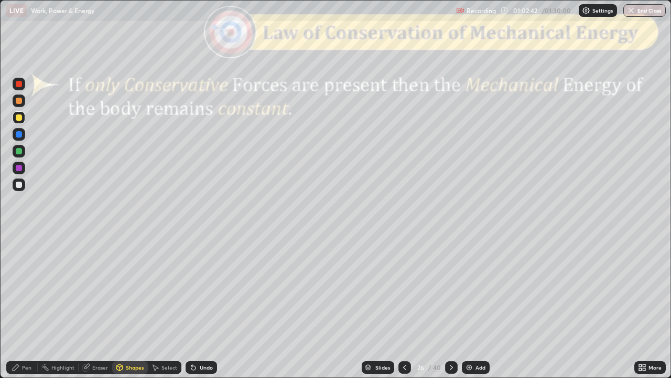
click at [20, 85] on div at bounding box center [19, 84] width 6 height 6
click at [27, 306] on div "Pen" at bounding box center [26, 367] width 9 height 5
click at [20, 184] on div at bounding box center [19, 184] width 6 height 6
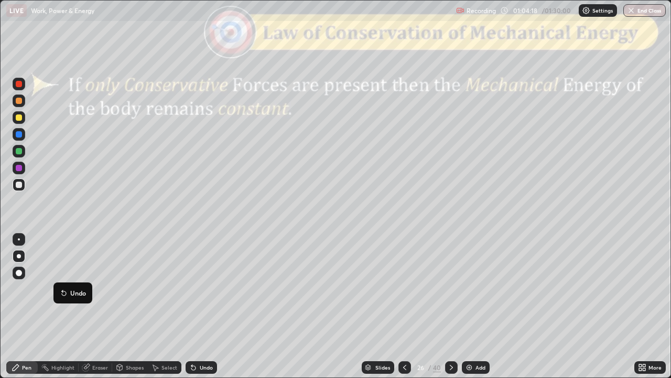
click at [13, 306] on div at bounding box center [18, 294] width 17 height 126
click at [17, 119] on div at bounding box center [19, 117] width 6 height 6
click at [13, 185] on div at bounding box center [19, 184] width 13 height 13
click at [204, 306] on div "Undo" at bounding box center [201, 367] width 31 height 13
click at [451, 306] on icon at bounding box center [451, 367] width 8 height 8
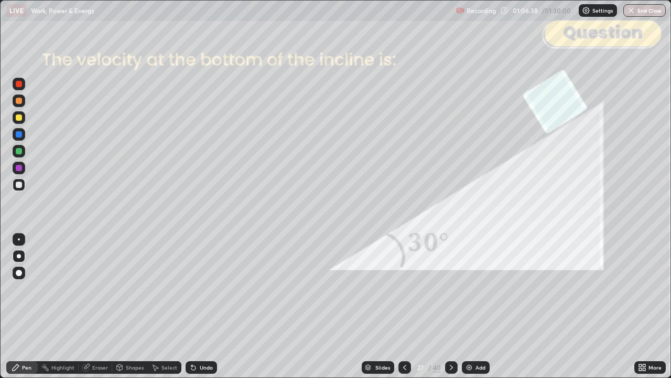
click at [18, 84] on div at bounding box center [19, 84] width 6 height 6
click at [18, 118] on div at bounding box center [19, 117] width 6 height 6
click at [19, 186] on div at bounding box center [19, 184] width 6 height 6
click at [130, 306] on div "Shapes" at bounding box center [135, 367] width 18 height 5
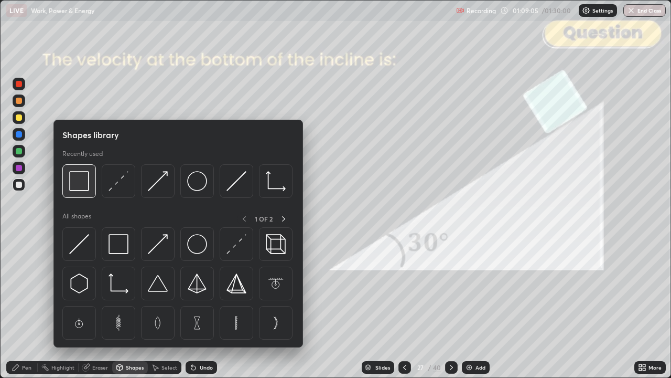
click at [80, 188] on img at bounding box center [79, 181] width 20 height 20
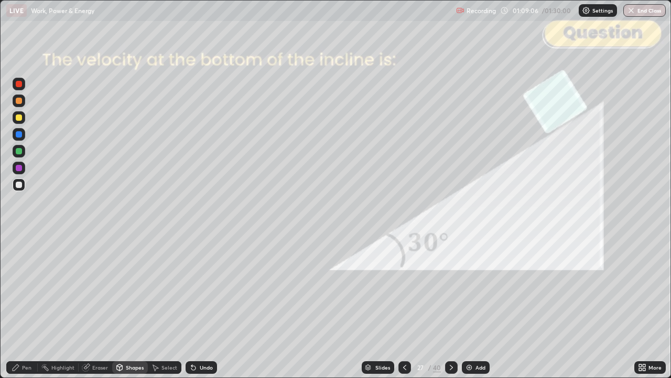
click at [19, 85] on div at bounding box center [19, 84] width 6 height 6
click at [127, 306] on div "Shapes" at bounding box center [135, 367] width 18 height 5
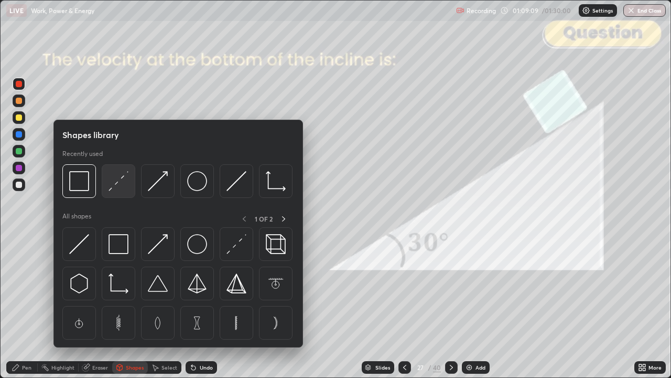
click at [119, 184] on img at bounding box center [119, 181] width 20 height 20
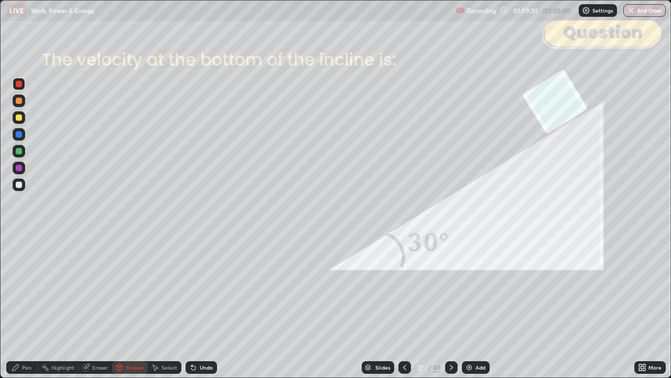
click at [21, 306] on div "Pen" at bounding box center [21, 367] width 31 height 13
click at [18, 103] on div at bounding box center [19, 101] width 6 height 6
click at [19, 83] on div at bounding box center [19, 84] width 6 height 6
click at [197, 306] on div "Undo" at bounding box center [201, 367] width 31 height 13
click at [19, 100] on div at bounding box center [19, 101] width 6 height 6
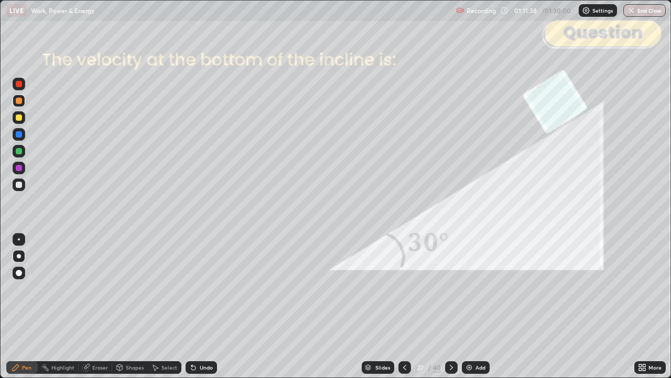
click at [132, 306] on div "Shapes" at bounding box center [135, 367] width 18 height 5
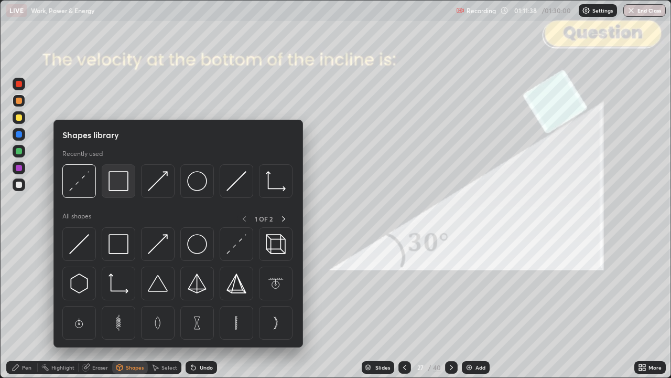
click at [119, 182] on img at bounding box center [119, 181] width 20 height 20
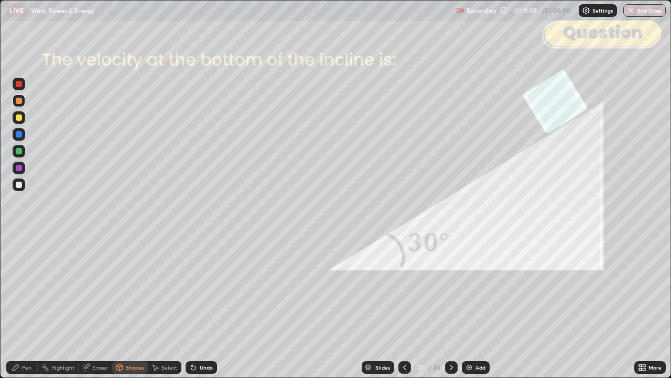
click at [20, 85] on div at bounding box center [19, 84] width 6 height 6
click at [451, 306] on icon at bounding box center [451, 367] width 8 height 8
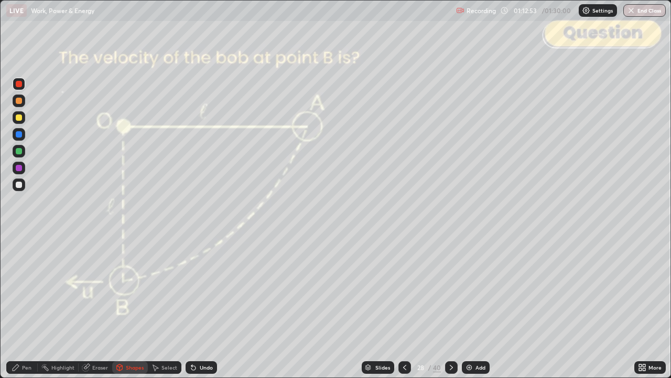
click at [20, 183] on div at bounding box center [19, 184] width 6 height 6
click at [27, 306] on div "Pen" at bounding box center [21, 367] width 31 height 13
click at [202, 306] on div "Undo" at bounding box center [201, 367] width 31 height 13
click at [206, 306] on div "Undo" at bounding box center [206, 367] width 13 height 5
click at [202, 306] on div "Undo" at bounding box center [201, 367] width 31 height 13
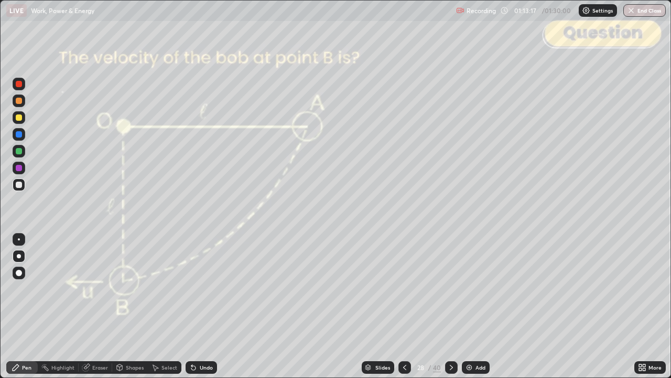
click at [208, 306] on div "Undo" at bounding box center [206, 367] width 13 height 5
click at [19, 84] on div at bounding box center [19, 84] width 6 height 6
click at [16, 182] on div at bounding box center [19, 184] width 6 height 6
click at [19, 102] on div at bounding box center [19, 101] width 6 height 6
click at [206, 306] on div "Undo" at bounding box center [206, 367] width 13 height 5
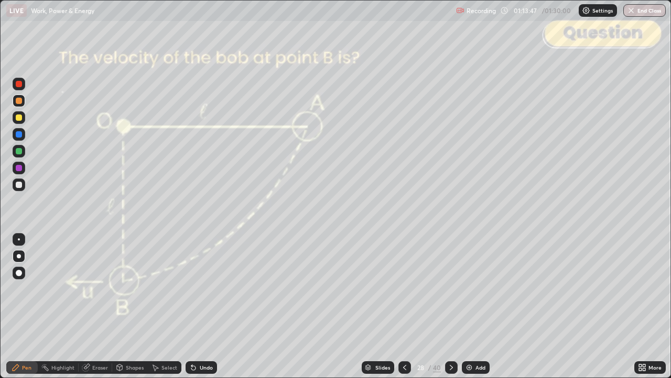
click at [20, 87] on div at bounding box center [19, 84] width 6 height 6
click at [16, 101] on div at bounding box center [19, 101] width 6 height 6
click at [136, 306] on div "Shapes" at bounding box center [135, 367] width 18 height 5
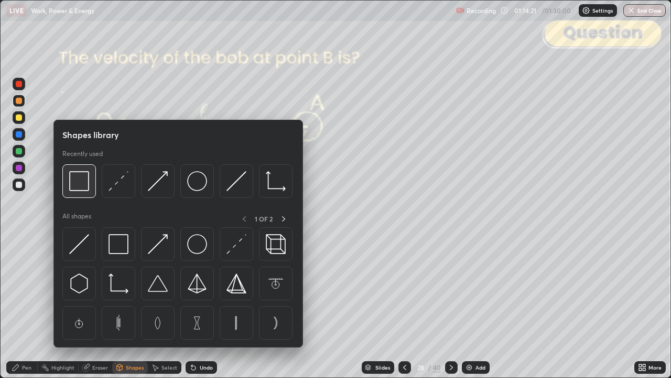
click at [78, 188] on img at bounding box center [79, 181] width 20 height 20
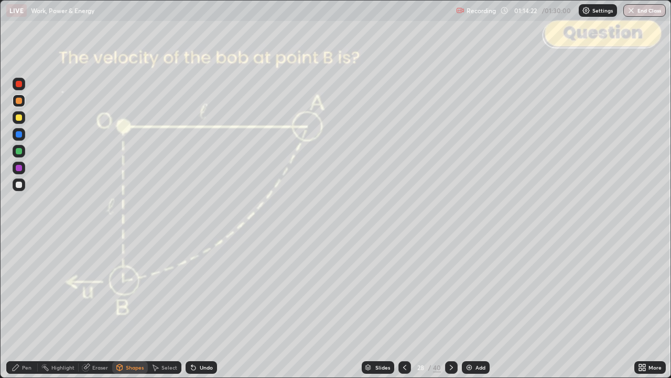
click at [22, 85] on div at bounding box center [19, 84] width 6 height 6
click at [451, 306] on icon at bounding box center [451, 367] width 8 height 8
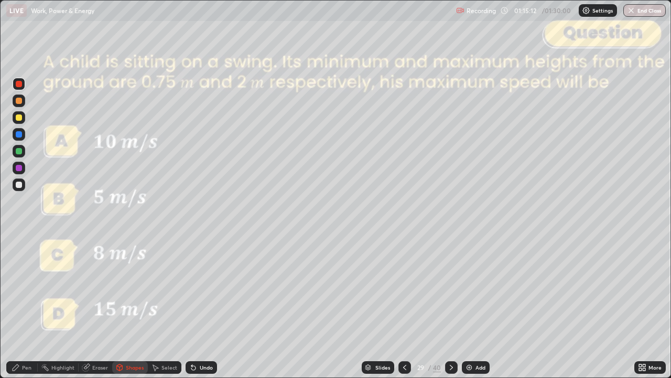
click at [379, 306] on div "Slides" at bounding box center [378, 367] width 33 height 13
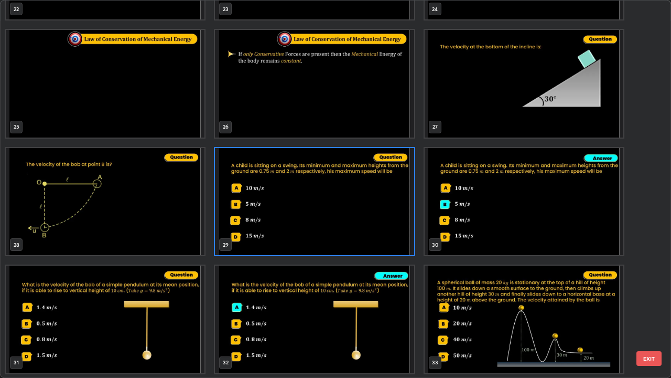
scroll to position [938, 0]
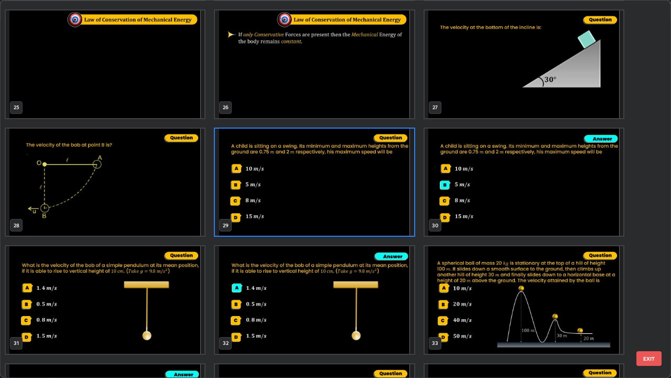
click at [647, 306] on button "EXIT" at bounding box center [649, 358] width 25 height 15
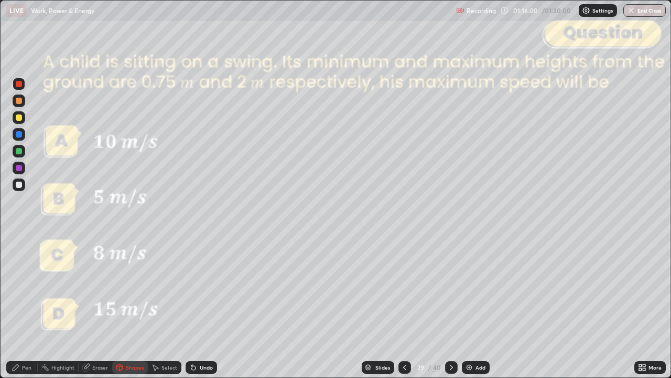
click at [124, 306] on div "Shapes" at bounding box center [130, 367] width 36 height 13
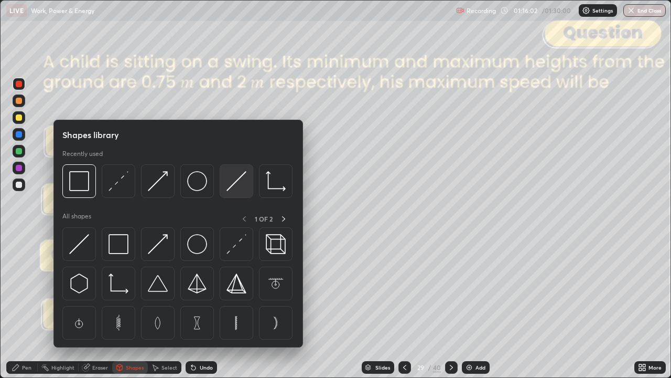
click at [237, 180] on img at bounding box center [237, 181] width 20 height 20
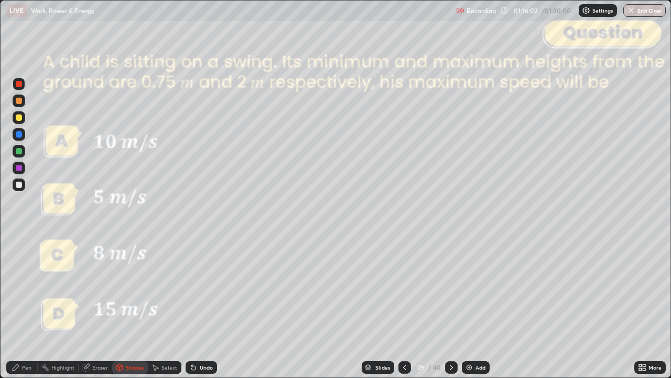
click at [19, 185] on div at bounding box center [19, 184] width 6 height 6
click at [25, 306] on div "Pen" at bounding box center [26, 367] width 9 height 5
click at [20, 184] on div at bounding box center [19, 184] width 6 height 6
click at [212, 306] on div "Undo" at bounding box center [201, 367] width 31 height 13
click at [135, 306] on div "Shapes" at bounding box center [135, 367] width 18 height 5
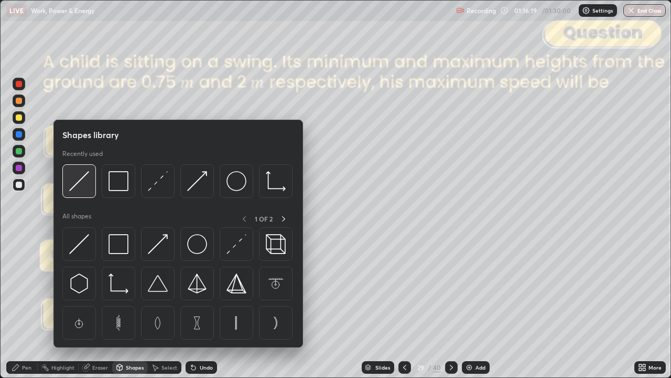
click at [87, 189] on img at bounding box center [79, 181] width 20 height 20
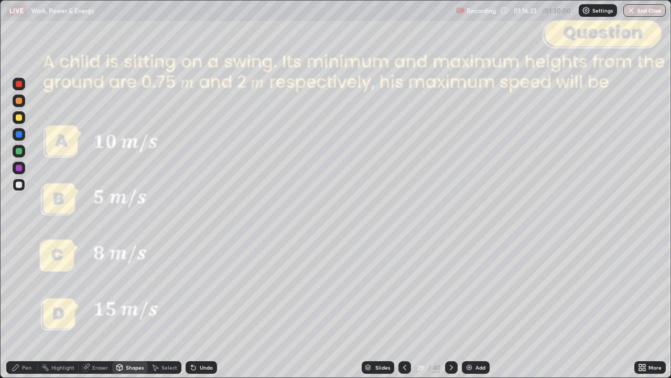
click at [18, 306] on icon at bounding box center [16, 367] width 8 height 8
click at [20, 102] on div at bounding box center [19, 101] width 6 height 6
click at [132, 306] on div "Shapes" at bounding box center [135, 367] width 18 height 5
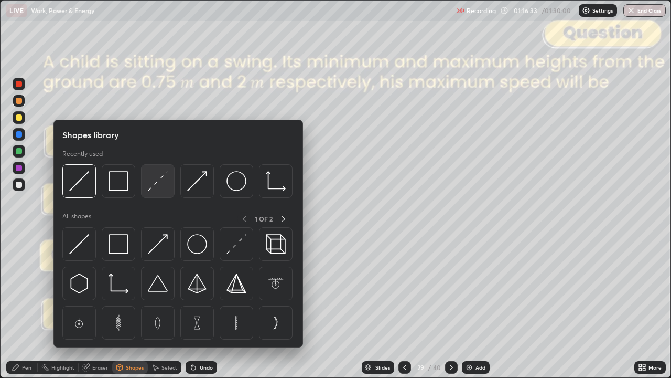
click at [158, 184] on img at bounding box center [158, 181] width 20 height 20
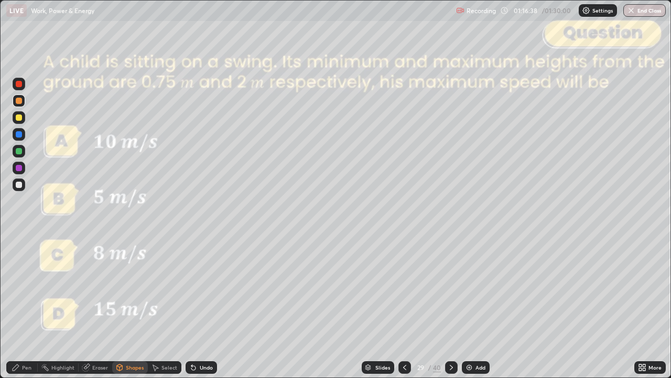
click at [20, 306] on div "Pen" at bounding box center [21, 367] width 31 height 13
click at [19, 151] on div at bounding box center [19, 151] width 6 height 6
click at [127, 306] on div "Shapes" at bounding box center [135, 367] width 18 height 5
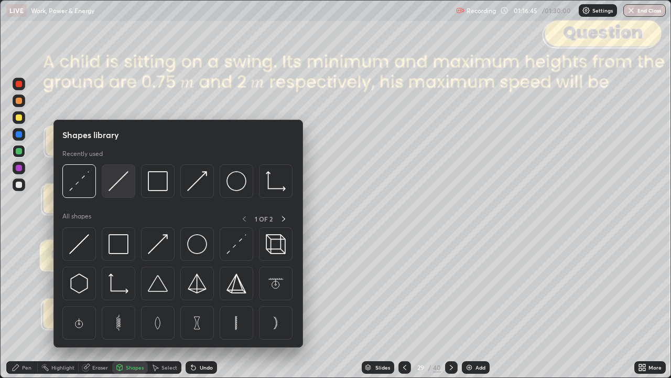
click at [122, 189] on img at bounding box center [119, 181] width 20 height 20
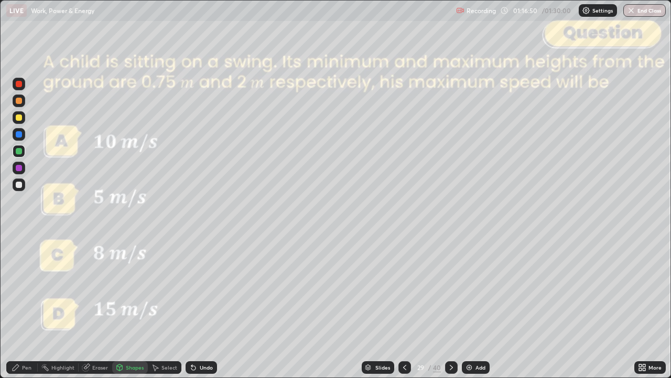
click at [25, 306] on div "Pen" at bounding box center [26, 367] width 9 height 5
click at [19, 186] on div at bounding box center [19, 184] width 6 height 6
click at [135, 306] on div "Shapes" at bounding box center [135, 367] width 18 height 5
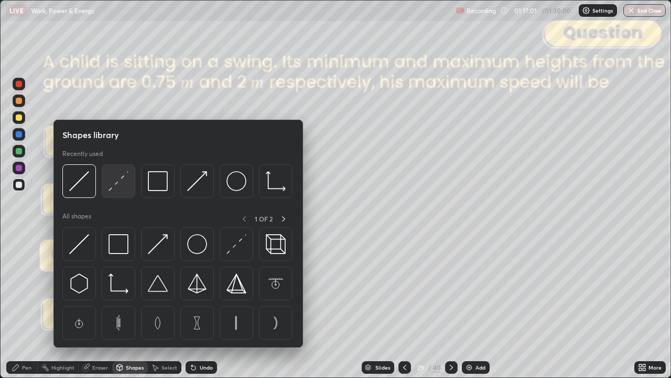
click at [126, 185] on img at bounding box center [119, 181] width 20 height 20
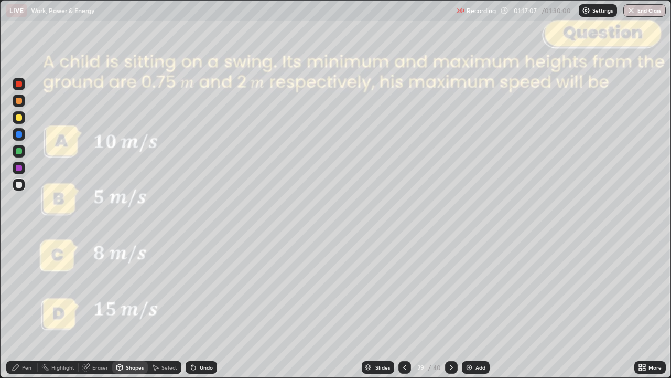
click at [16, 306] on icon at bounding box center [16, 367] width 8 height 8
click at [206, 306] on div "Undo" at bounding box center [206, 367] width 13 height 5
click at [210, 306] on div "Undo" at bounding box center [201, 367] width 31 height 13
click at [19, 101] on div at bounding box center [19, 101] width 6 height 6
click at [127, 306] on div "Shapes" at bounding box center [135, 367] width 18 height 5
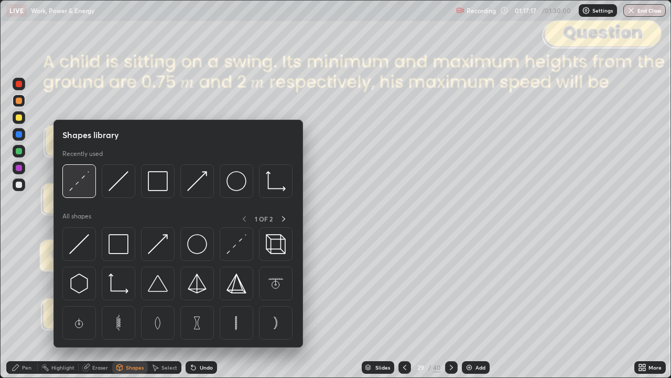
click at [88, 187] on img at bounding box center [79, 181] width 20 height 20
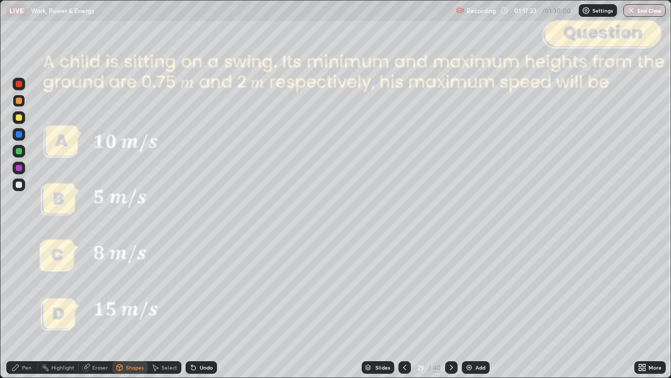
click at [15, 306] on div "Pen" at bounding box center [21, 367] width 31 height 13
click at [128, 306] on div "Shapes" at bounding box center [135, 367] width 18 height 5
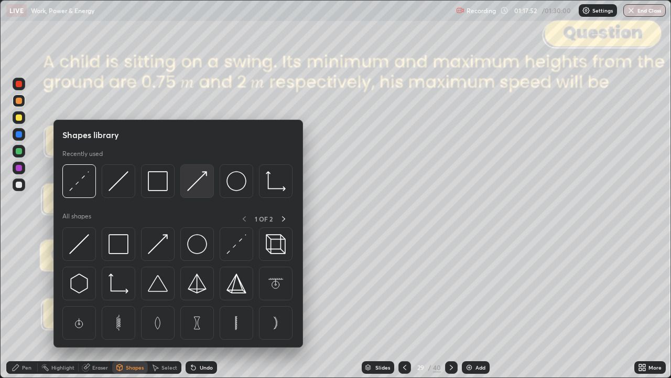
click at [198, 185] on img at bounding box center [197, 181] width 20 height 20
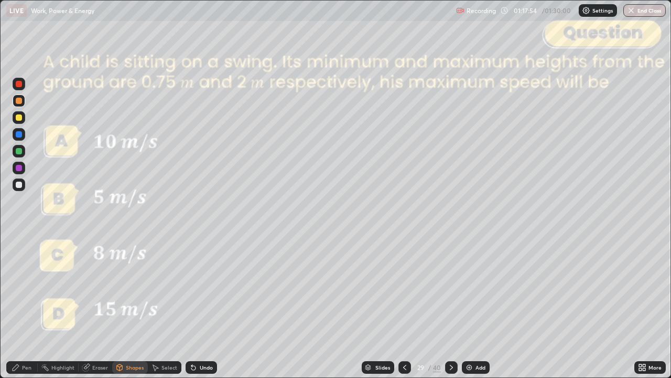
click at [204, 306] on div "Undo" at bounding box center [206, 367] width 13 height 5
click at [18, 184] on div at bounding box center [19, 184] width 6 height 6
click at [17, 306] on div "Pen" at bounding box center [21, 367] width 31 height 13
click at [206, 306] on div "Undo" at bounding box center [206, 367] width 13 height 5
click at [127, 306] on div "Shapes" at bounding box center [135, 367] width 18 height 5
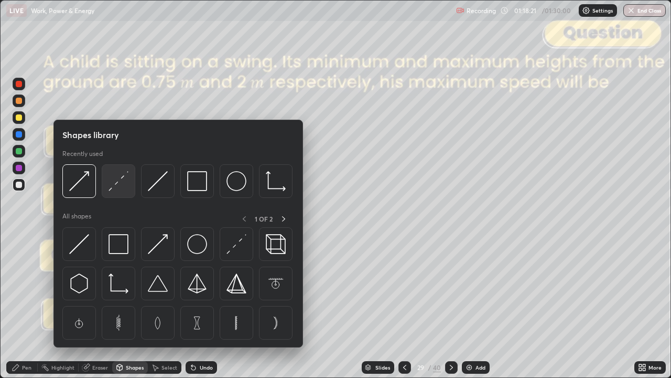
click at [120, 186] on img at bounding box center [119, 181] width 20 height 20
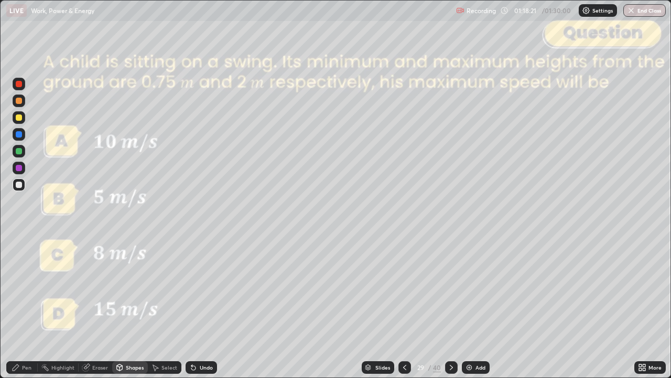
click at [19, 170] on div at bounding box center [19, 168] width 6 height 6
click at [30, 306] on div "Pen" at bounding box center [26, 367] width 9 height 5
click at [19, 102] on div at bounding box center [19, 101] width 6 height 6
click at [17, 183] on div at bounding box center [19, 184] width 6 height 6
click at [22, 85] on div at bounding box center [19, 84] width 6 height 6
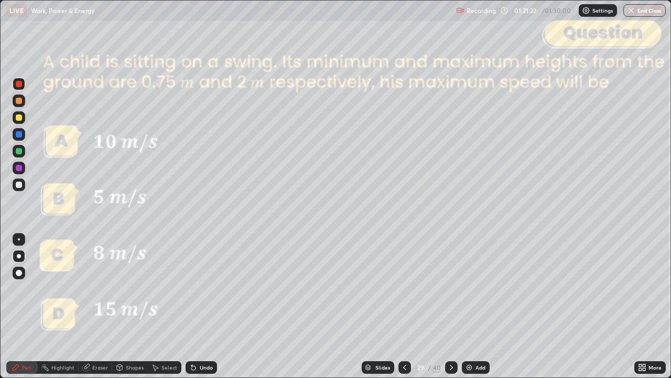
click at [450, 306] on icon at bounding box center [451, 367] width 8 height 8
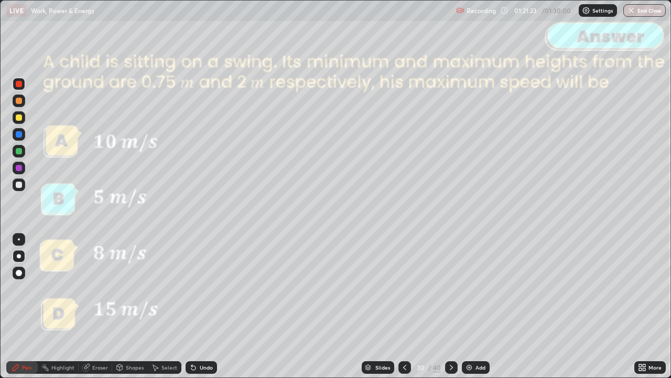
click at [450, 306] on icon at bounding box center [451, 367] width 8 height 8
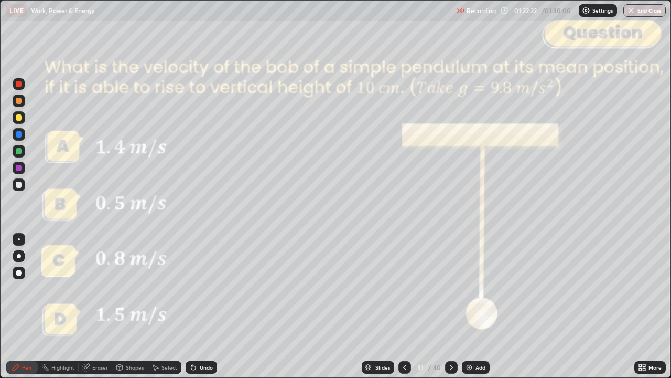
click at [22, 102] on div at bounding box center [19, 101] width 6 height 6
click at [20, 84] on div at bounding box center [19, 84] width 6 height 6
click at [0, 146] on div "Setting up your live class" at bounding box center [335, 189] width 671 height 378
click at [451, 306] on icon at bounding box center [451, 367] width 8 height 8
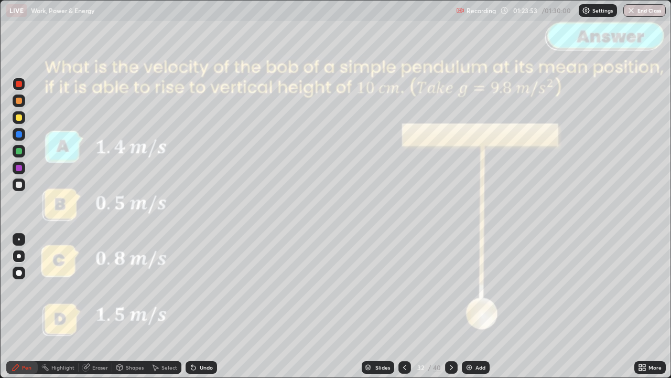
click at [451, 306] on icon at bounding box center [451, 367] width 8 height 8
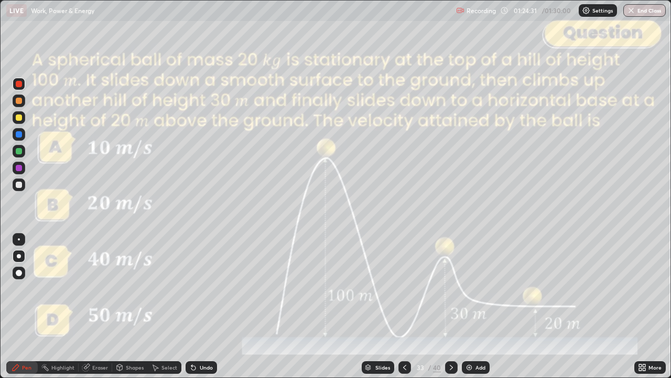
click at [140, 306] on div "Shapes" at bounding box center [135, 367] width 18 height 5
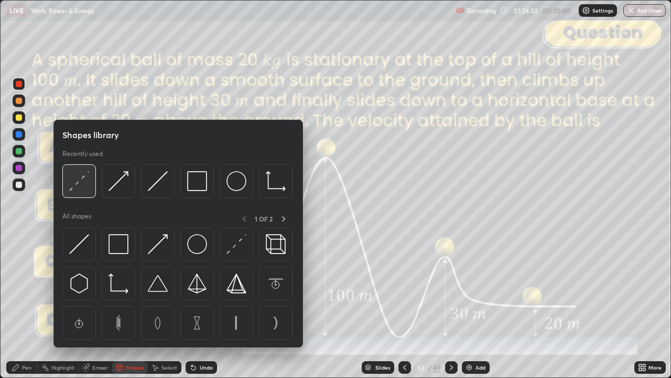
click at [80, 182] on img at bounding box center [79, 181] width 20 height 20
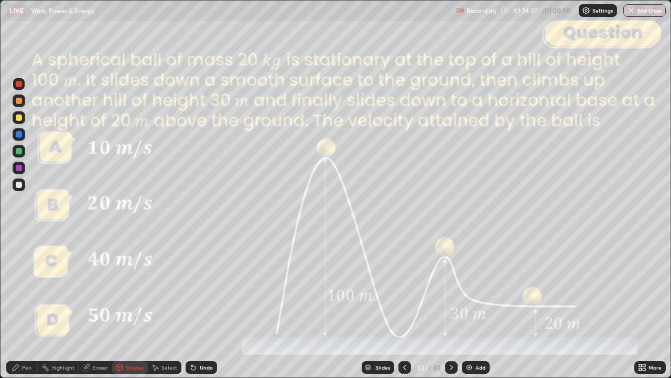
click at [132, 306] on div "Shapes" at bounding box center [135, 367] width 18 height 5
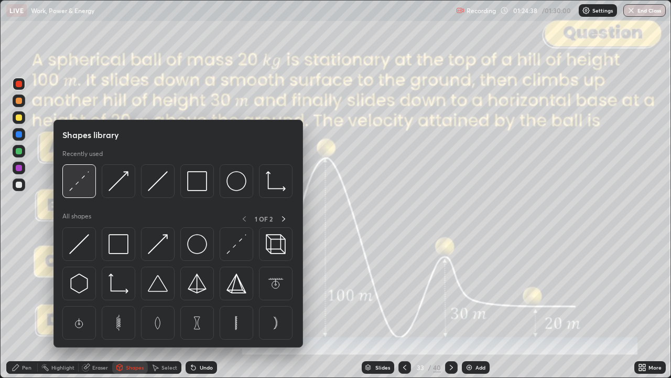
click at [89, 190] on img at bounding box center [79, 181] width 20 height 20
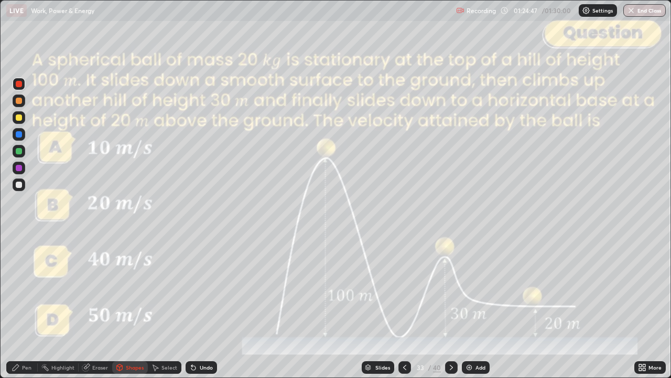
click at [202, 306] on div "Undo" at bounding box center [206, 367] width 13 height 5
click at [126, 306] on div "Shapes" at bounding box center [135, 367] width 18 height 5
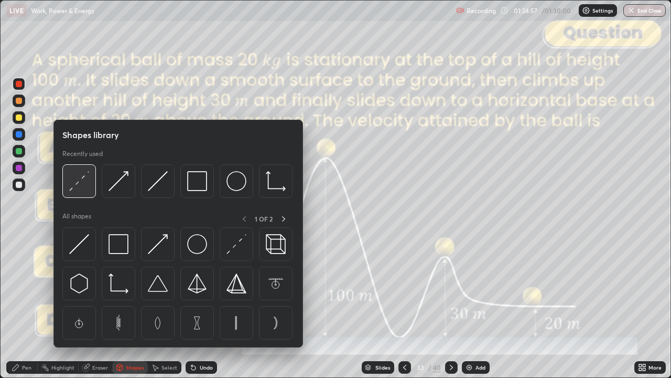
click at [81, 184] on img at bounding box center [79, 181] width 20 height 20
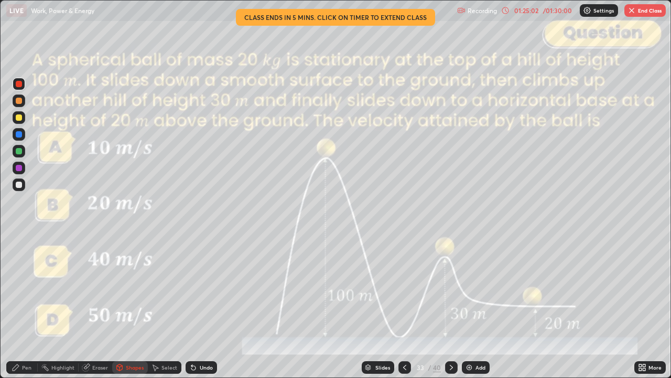
click at [16, 306] on div "Pen" at bounding box center [21, 367] width 31 height 13
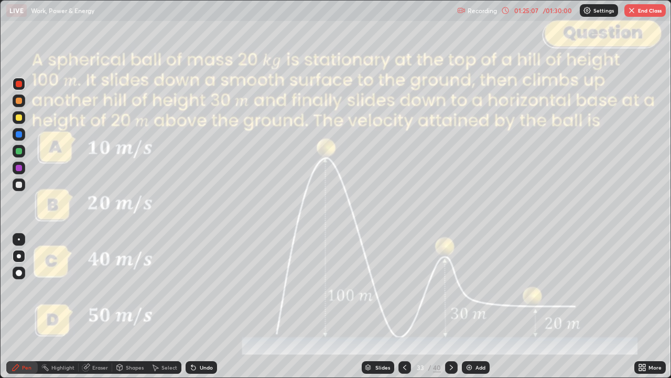
click at [202, 306] on div "Undo" at bounding box center [201, 367] width 31 height 13
click at [16, 185] on div at bounding box center [19, 184] width 6 height 6
click at [200, 306] on div "Undo" at bounding box center [206, 367] width 13 height 5
click at [202, 306] on div "Undo" at bounding box center [206, 367] width 13 height 5
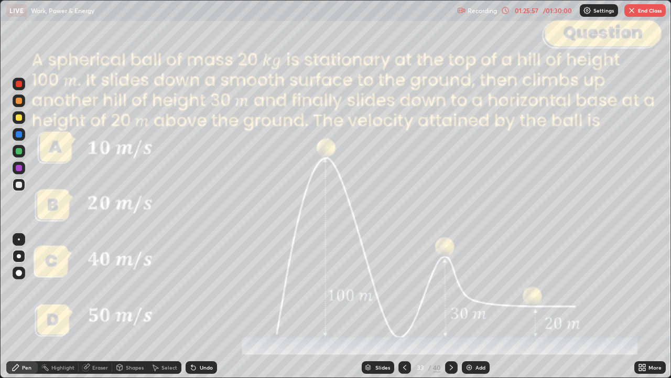
click at [375, 306] on div "Slides" at bounding box center [378, 367] width 33 height 13
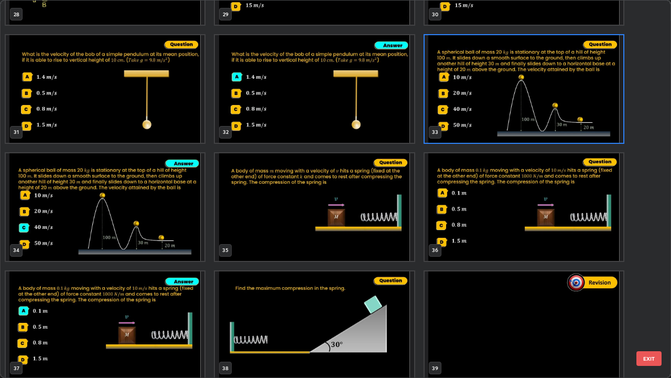
scroll to position [1272, 0]
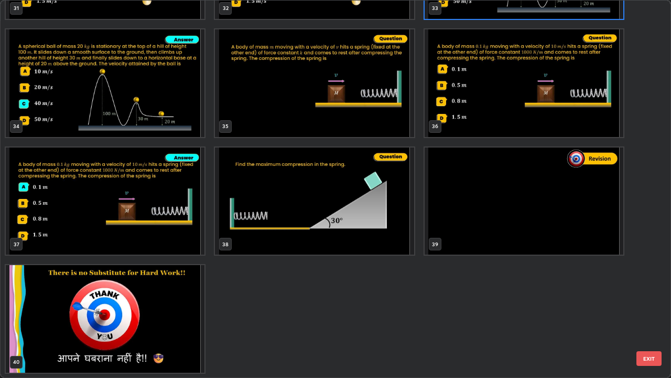
click at [480, 196] on img "grid" at bounding box center [524, 201] width 199 height 108
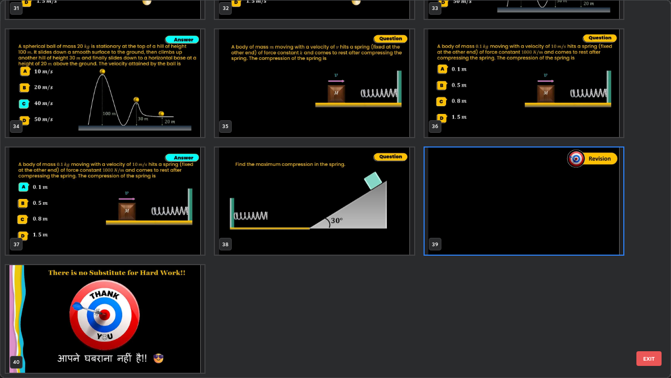
click at [647, 306] on button "EXIT" at bounding box center [649, 358] width 25 height 15
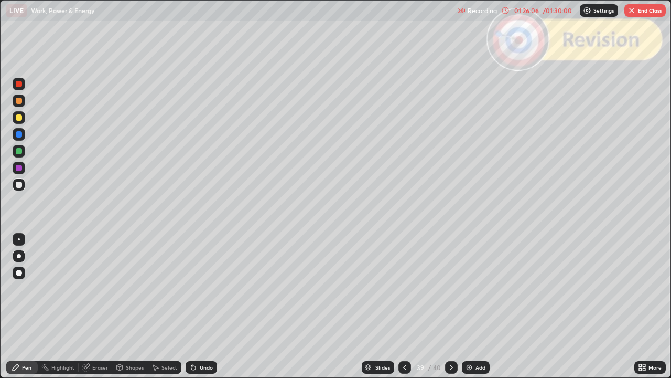
click at [447, 306] on icon at bounding box center [451, 367] width 8 height 8
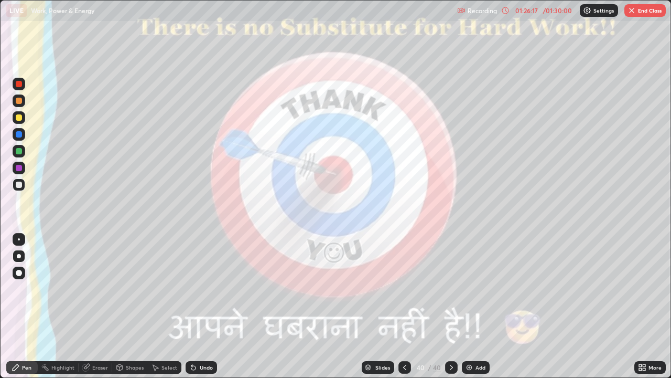
click at [645, 13] on button "End Class" at bounding box center [645, 10] width 41 height 13
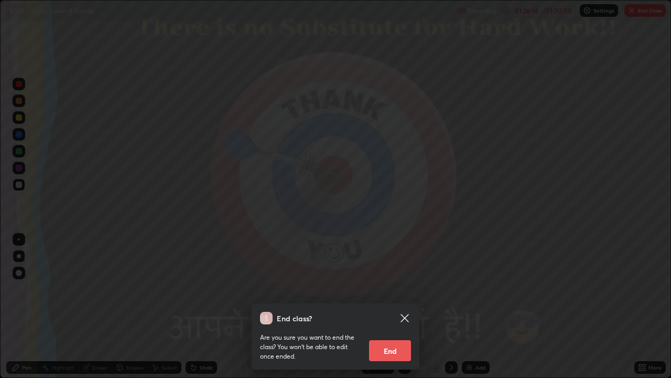
click at [395, 306] on button "End" at bounding box center [390, 350] width 42 height 21
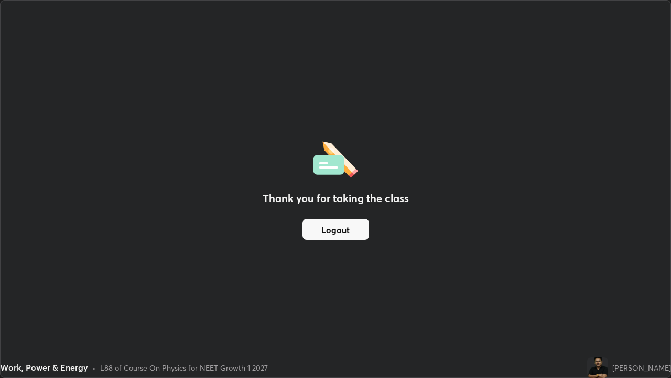
click at [334, 227] on button "Logout" at bounding box center [336, 229] width 67 height 21
